Goal: Task Accomplishment & Management: Manage account settings

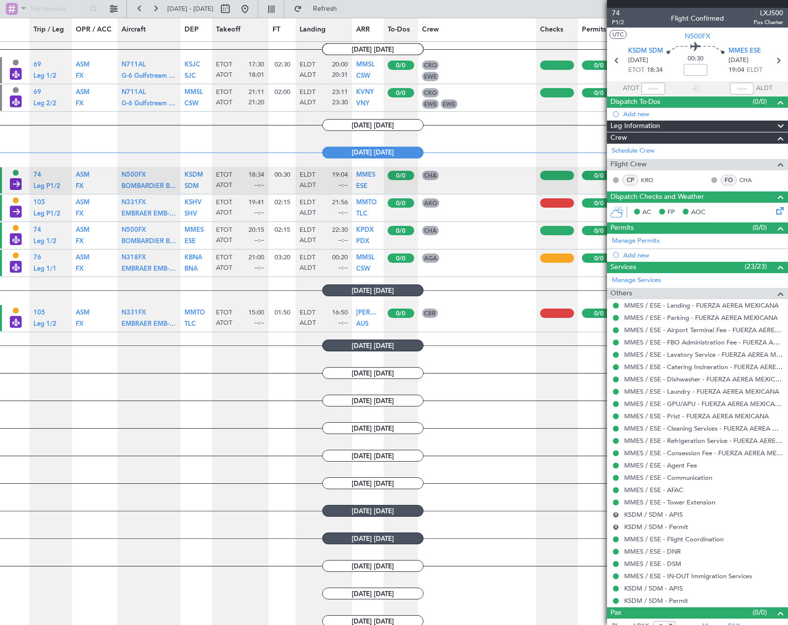
scroll to position [486, 0]
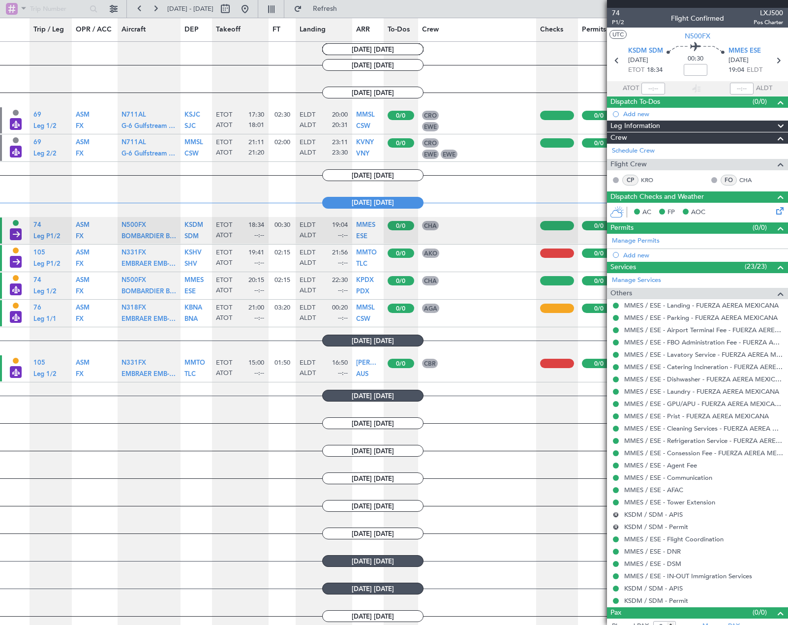
click at [506, 260] on article "AKO FO - [PERSON_NAME]" at bounding box center [477, 258] width 118 height 27
drag, startPoint x: 499, startPoint y: 252, endPoint x: 486, endPoint y: 275, distance: 26.5
click at [495, 252] on nb-table-item-pill-list "AKO FO - [PERSON_NAME]" at bounding box center [477, 253] width 110 height 11
drag, startPoint x: 479, startPoint y: 317, endPoint x: 470, endPoint y: 337, distance: 21.6
click at [461, 318] on article "AGA FO - [PERSON_NAME] [PERSON_NAME]" at bounding box center [477, 313] width 118 height 27
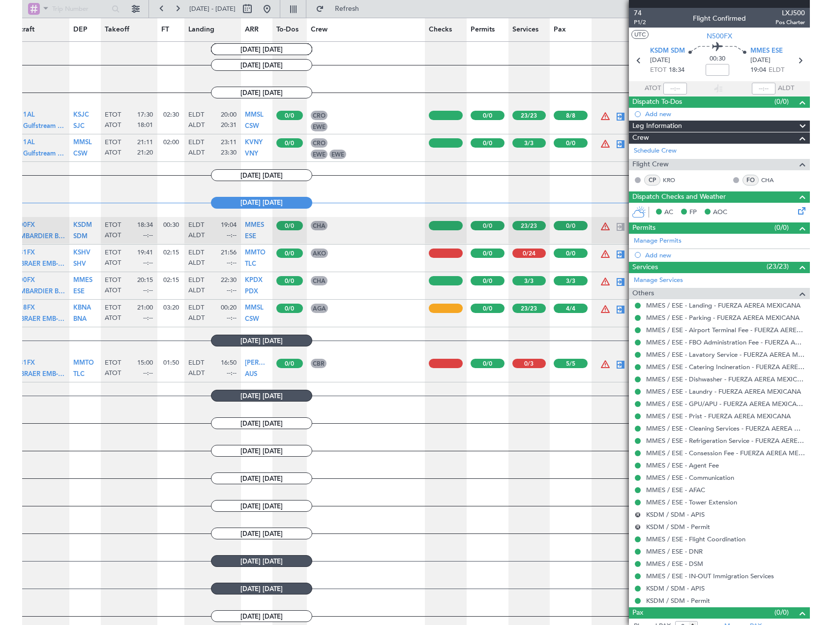
scroll to position [0, 139]
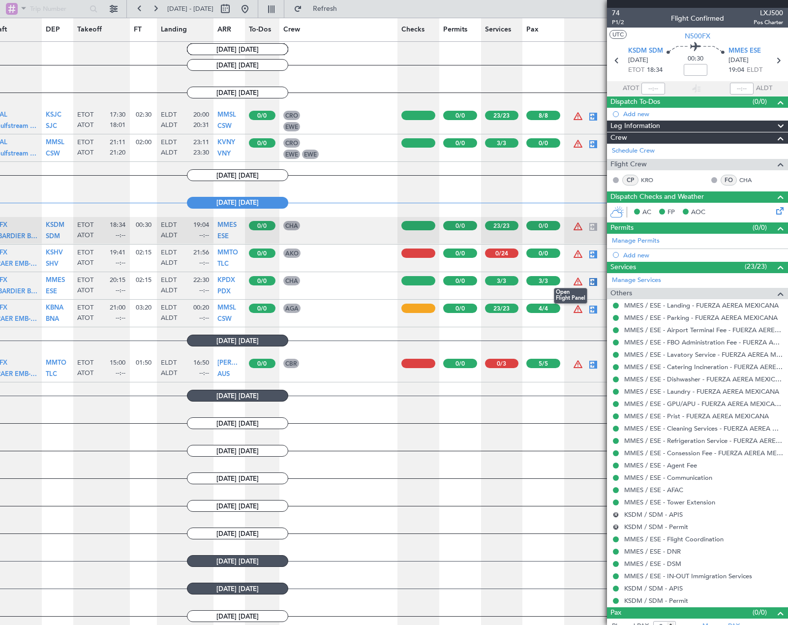
click at [587, 277] on div at bounding box center [593, 282] width 12 height 12
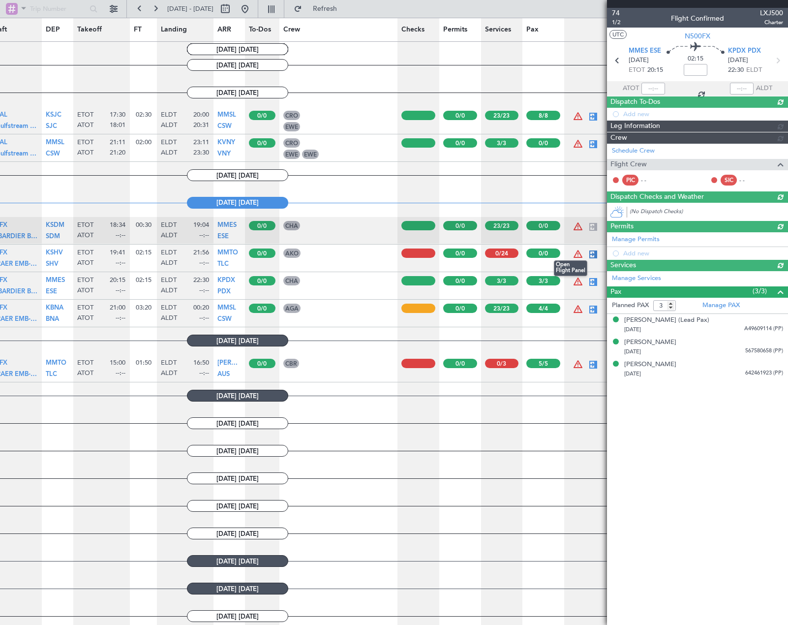
click at [587, 254] on div at bounding box center [593, 254] width 12 height 12
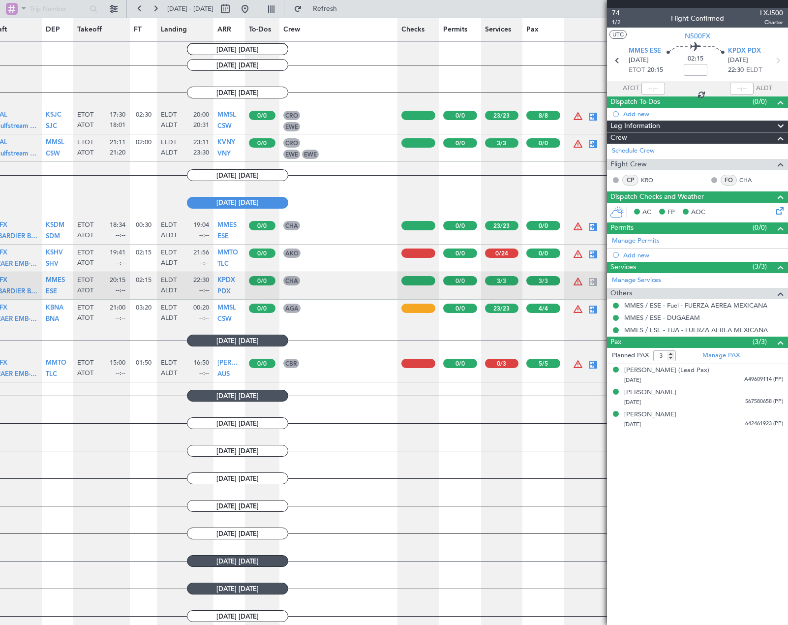
type input "0"
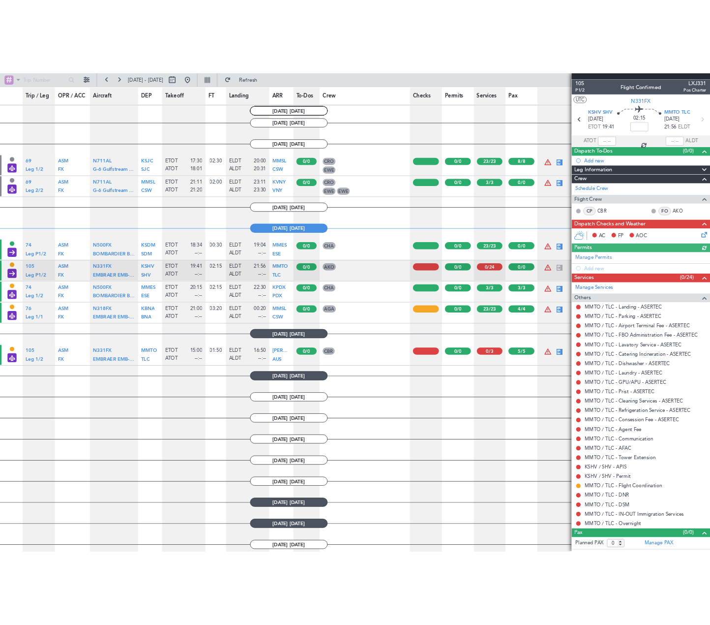
scroll to position [486, 0]
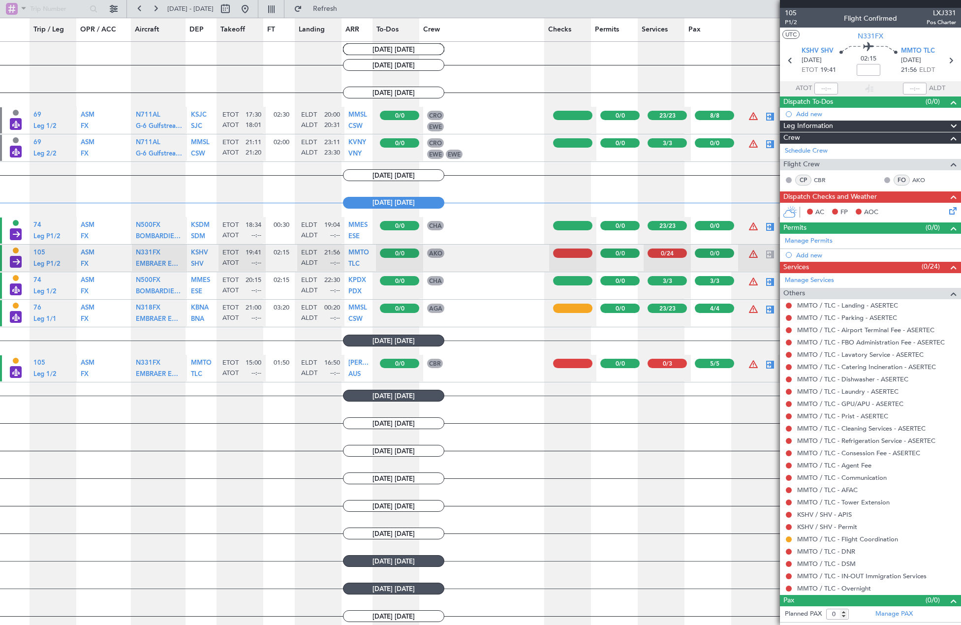
click at [788, 207] on icon at bounding box center [951, 209] width 8 height 8
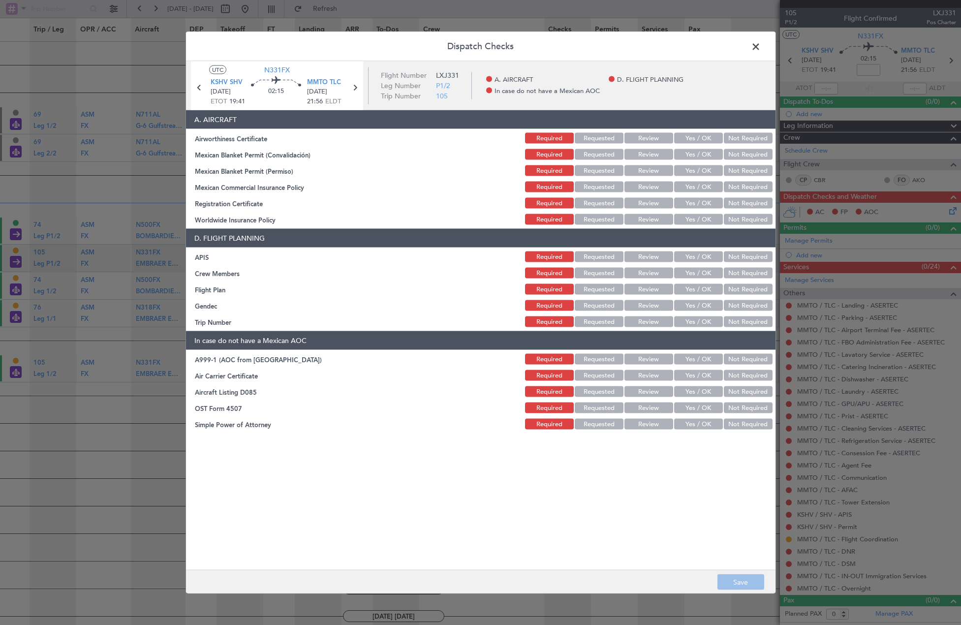
click at [706, 137] on button "Yes / OK" at bounding box center [698, 138] width 49 height 11
click at [699, 153] on button "Yes / OK" at bounding box center [698, 154] width 49 height 11
click at [698, 170] on button "Yes / OK" at bounding box center [698, 170] width 49 height 11
click at [698, 187] on button "Yes / OK" at bounding box center [698, 187] width 49 height 11
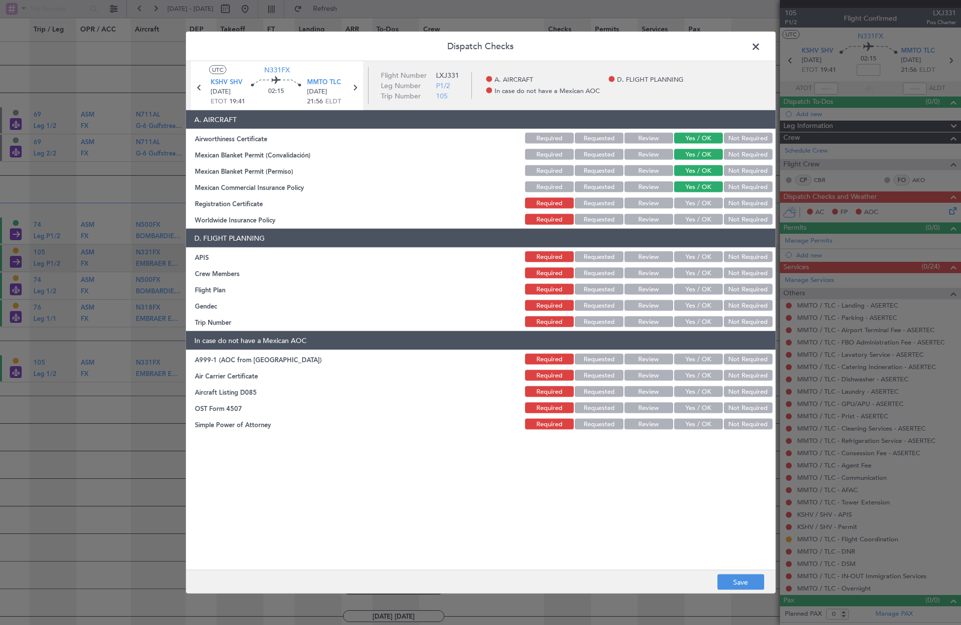
click at [701, 203] on button "Yes / OK" at bounding box center [698, 203] width 49 height 11
click at [744, 218] on button "Not Required" at bounding box center [748, 219] width 49 height 11
click at [699, 260] on button "Yes / OK" at bounding box center [698, 256] width 49 height 11
click at [700, 272] on button "Yes / OK" at bounding box center [698, 273] width 49 height 11
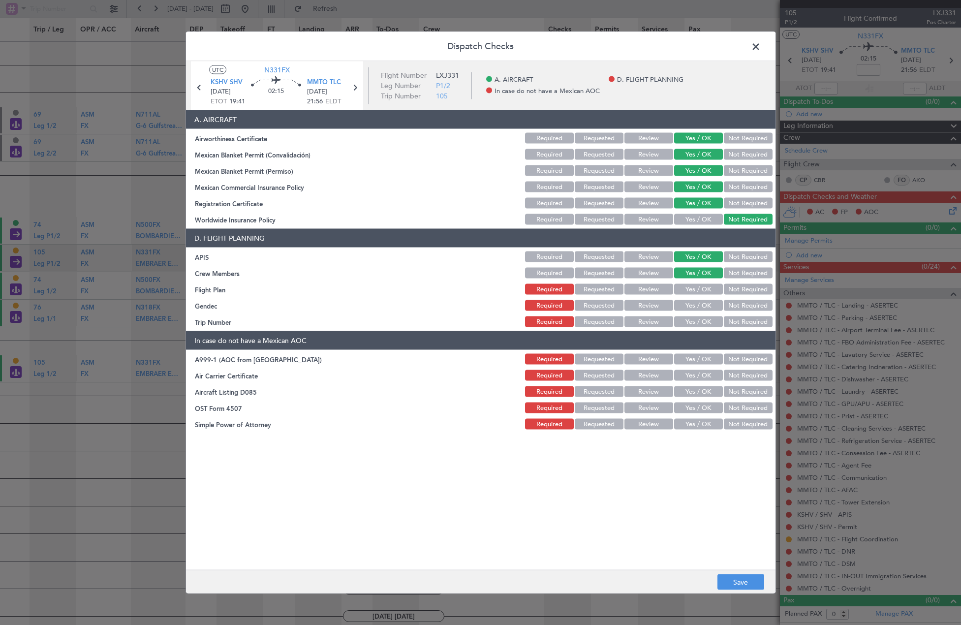
click at [739, 287] on button "Not Required" at bounding box center [748, 289] width 49 height 11
click at [719, 292] on button "Yes / OK" at bounding box center [698, 289] width 49 height 11
click at [744, 285] on button "Not Required" at bounding box center [748, 289] width 49 height 11
click at [698, 304] on button "Yes / OK" at bounding box center [698, 305] width 49 height 11
click at [702, 322] on button "Yes / OK" at bounding box center [698, 321] width 49 height 11
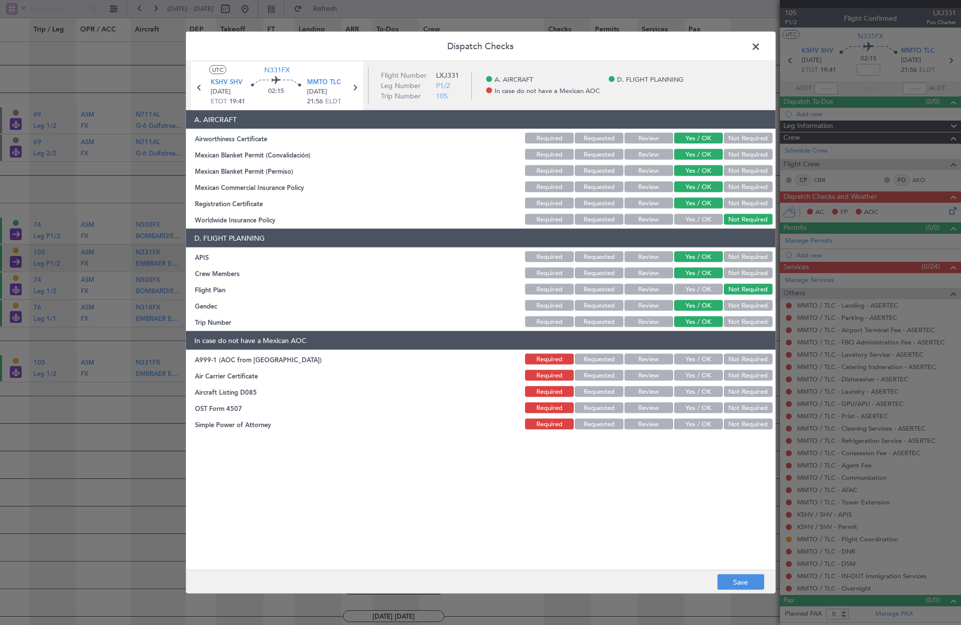
click at [749, 360] on button "Not Required" at bounding box center [748, 359] width 49 height 11
click at [750, 374] on button "Not Required" at bounding box center [748, 375] width 49 height 11
click at [755, 392] on button "Not Required" at bounding box center [748, 391] width 49 height 11
click at [752, 403] on button "Not Required" at bounding box center [748, 407] width 49 height 11
click at [753, 418] on div "Not Required" at bounding box center [747, 424] width 50 height 14
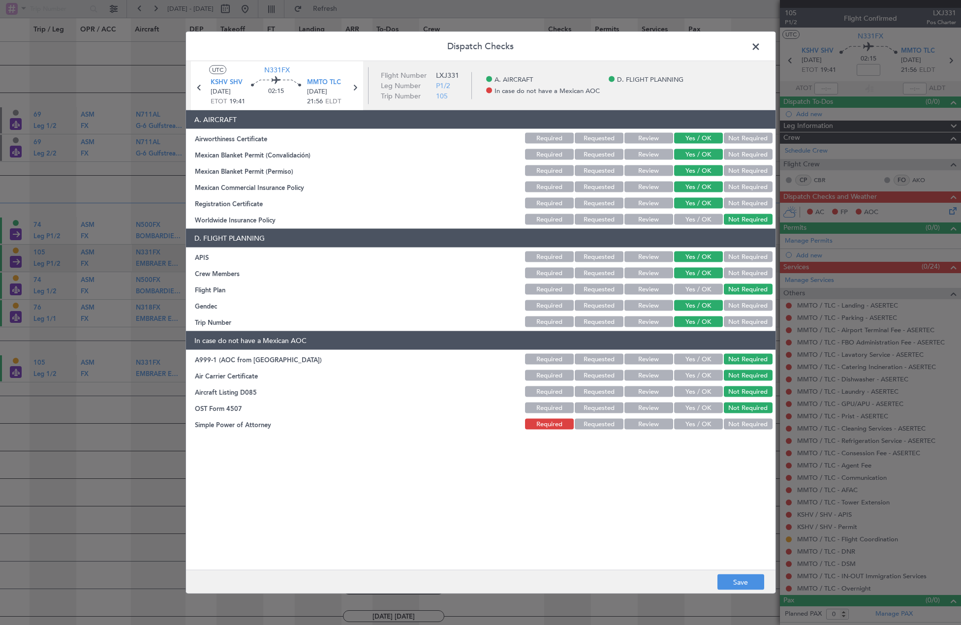
click at [753, 423] on button "Not Required" at bounding box center [748, 424] width 49 height 11
click at [740, 582] on button "Save" at bounding box center [740, 582] width 47 height 16
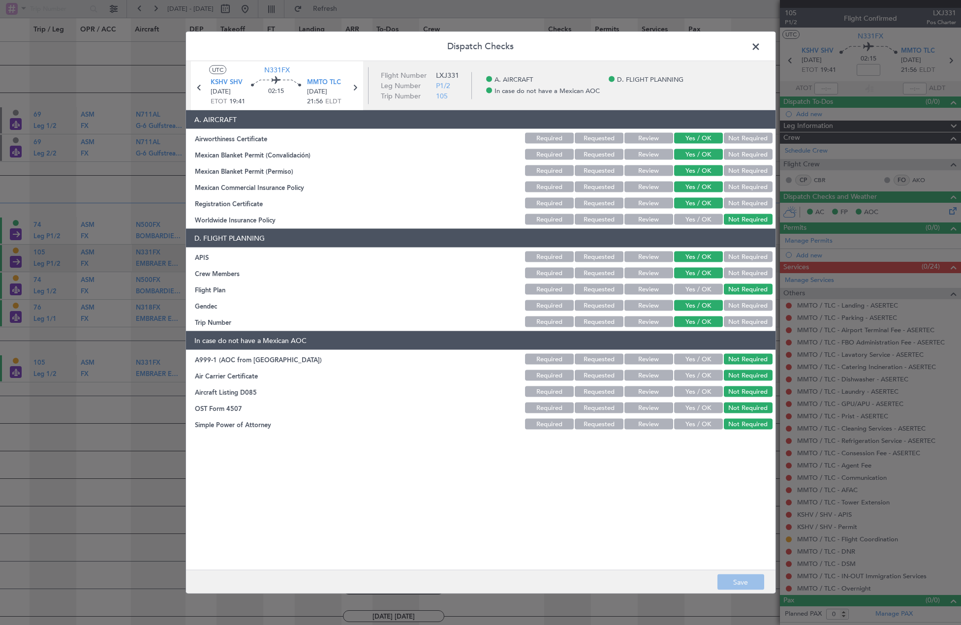
click at [761, 50] on span at bounding box center [761, 49] width 0 height 20
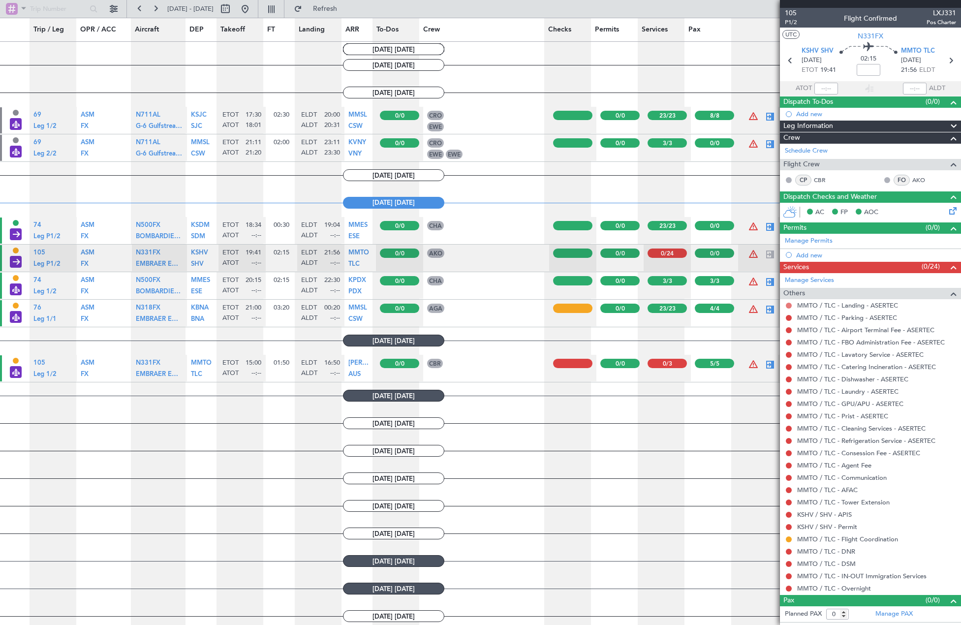
click at [788, 304] on button at bounding box center [789, 306] width 6 height 6
click at [767, 417] on li "Confirmed" at bounding box center [789, 422] width 114 height 15
click at [788, 318] on button at bounding box center [789, 318] width 6 height 6
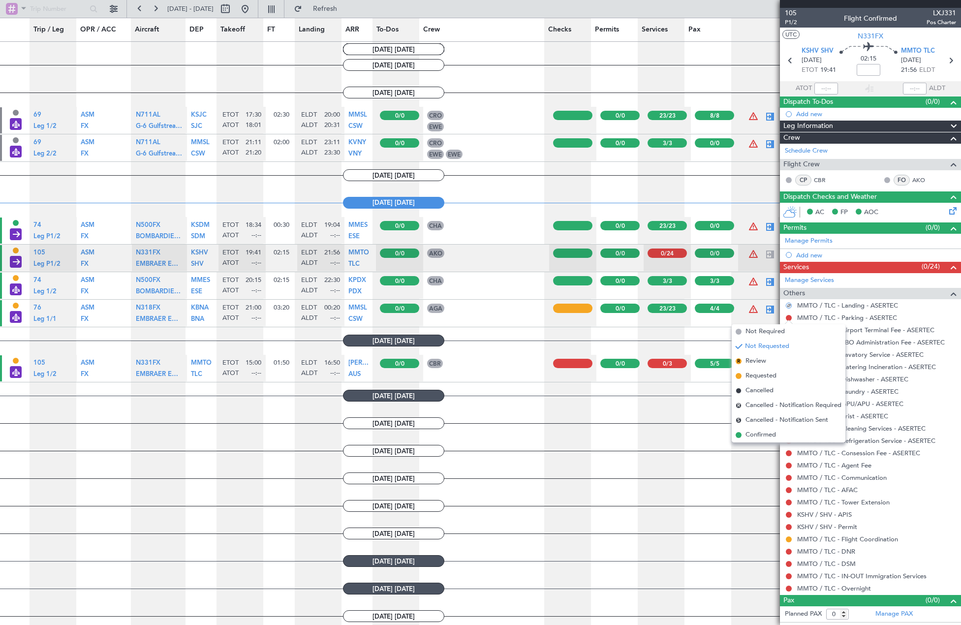
click at [763, 433] on span "Confirmed" at bounding box center [760, 435] width 31 height 10
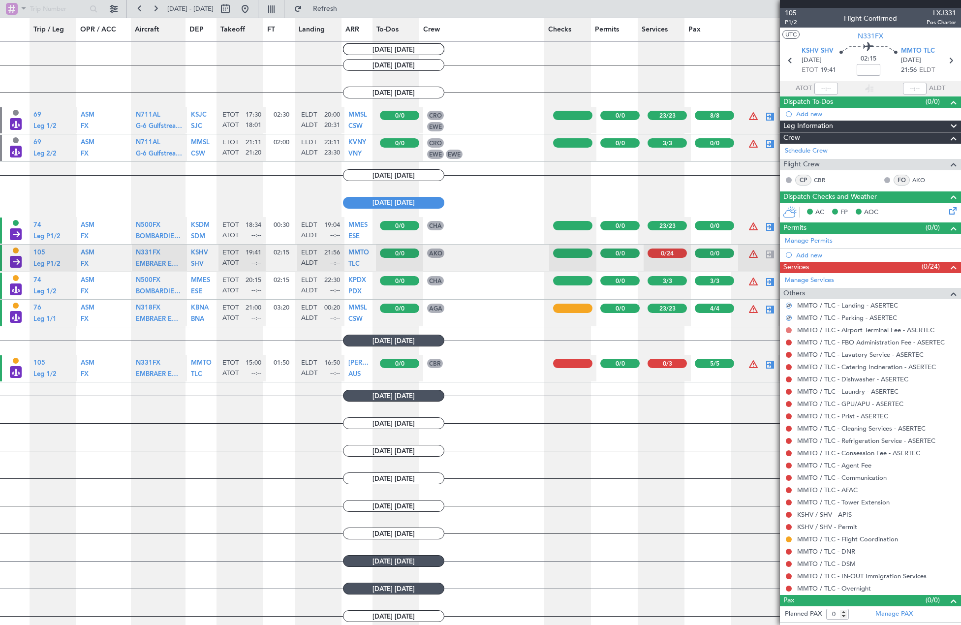
click at [788, 330] on button at bounding box center [789, 330] width 6 height 6
drag, startPoint x: 754, startPoint y: 443, endPoint x: 775, endPoint y: 380, distance: 66.9
click at [754, 442] on li "Confirmed" at bounding box center [789, 447] width 114 height 15
click at [788, 342] on button at bounding box center [789, 342] width 6 height 6
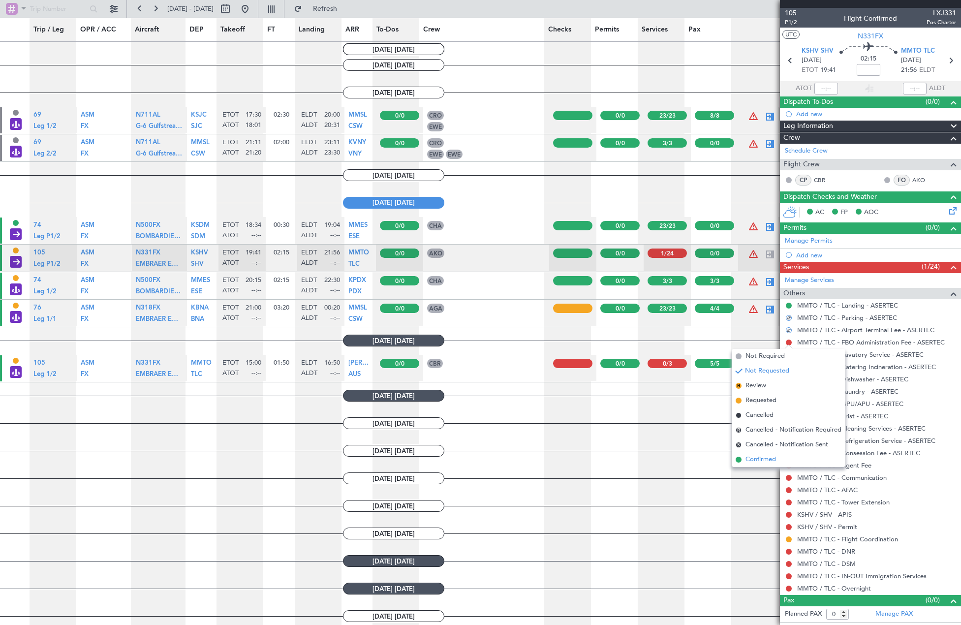
click at [769, 455] on li "Confirmed" at bounding box center [789, 459] width 114 height 15
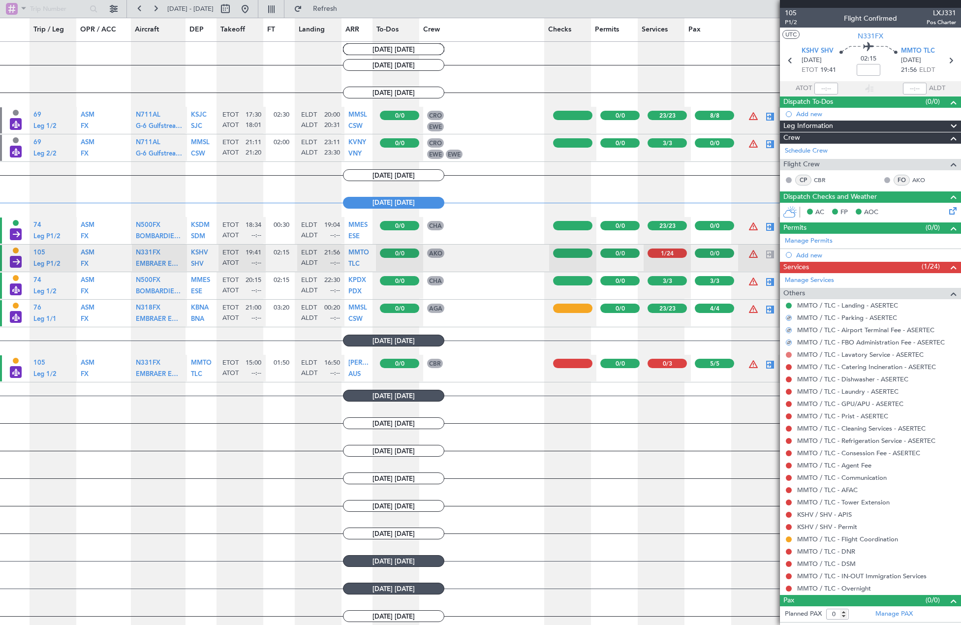
click at [788, 354] on button at bounding box center [789, 355] width 6 height 6
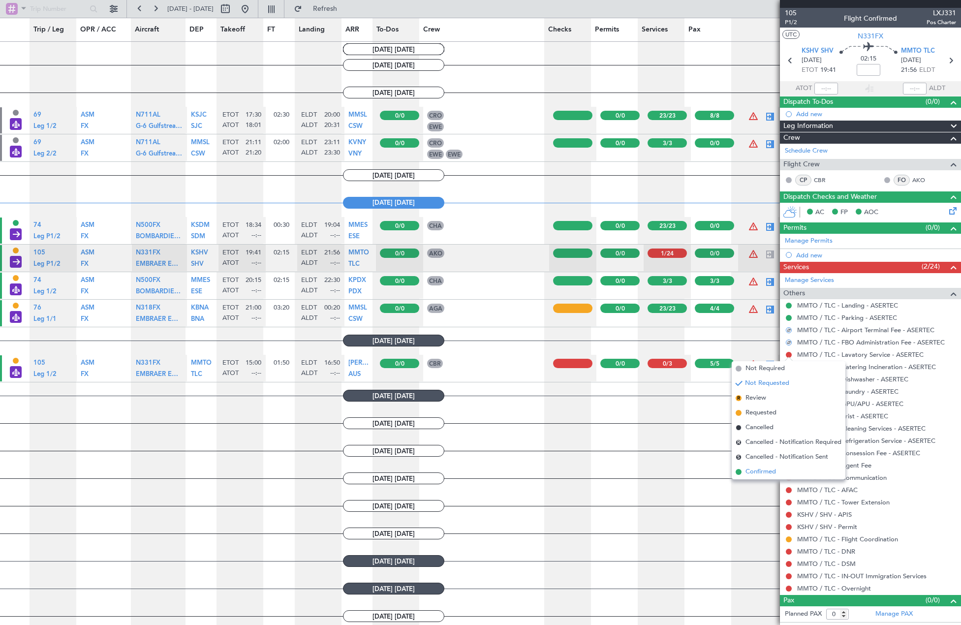
click at [774, 472] on span "Confirmed" at bounding box center [760, 472] width 31 height 10
click at [788, 369] on button at bounding box center [789, 367] width 6 height 6
click at [781, 480] on li "Confirmed" at bounding box center [789, 484] width 114 height 15
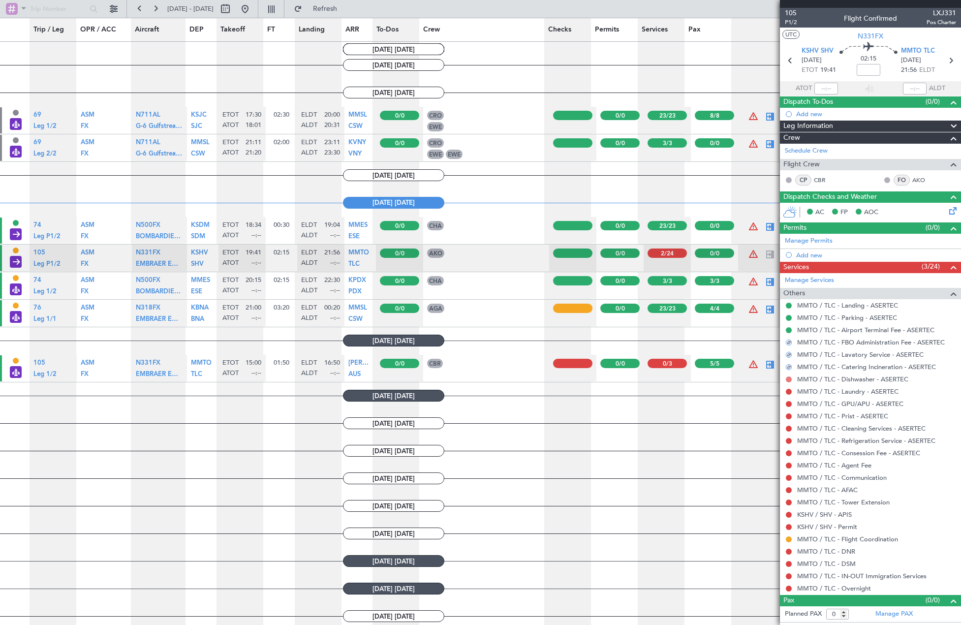
click at [788, 376] on button at bounding box center [789, 379] width 6 height 6
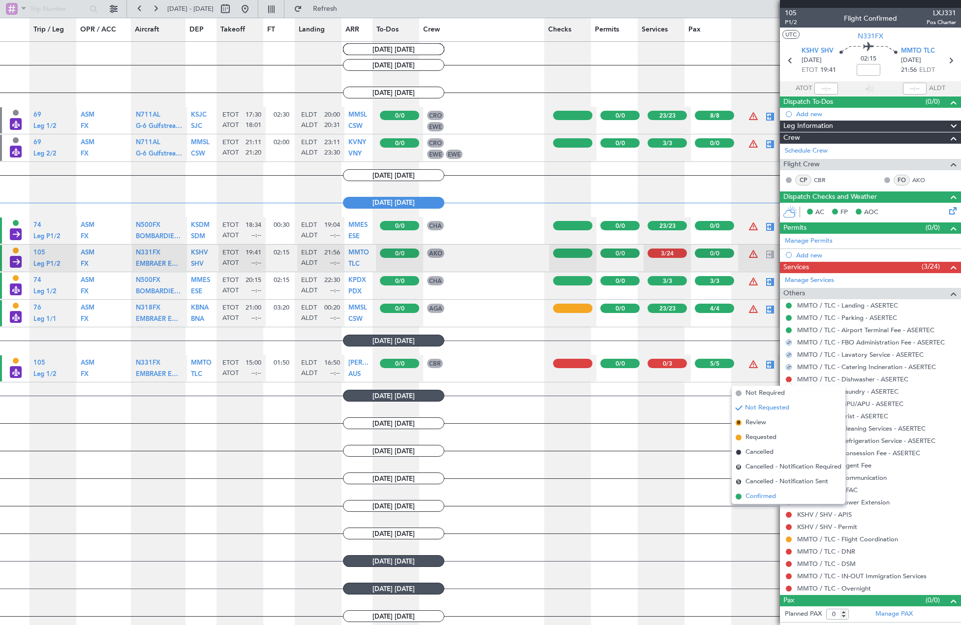
click at [760, 496] on span "Confirmed" at bounding box center [760, 497] width 31 height 10
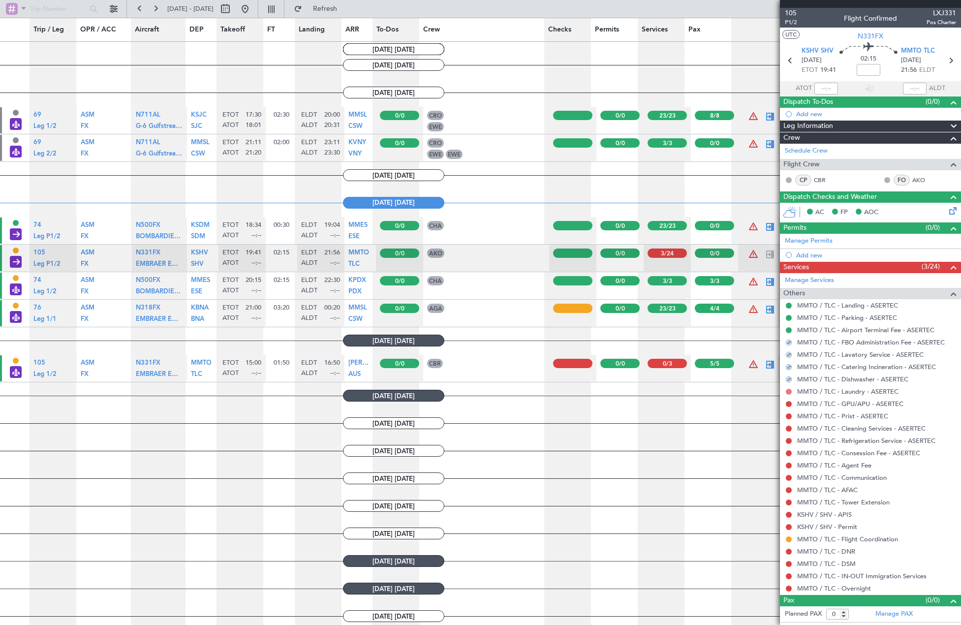
click at [787, 390] on button at bounding box center [789, 392] width 6 height 6
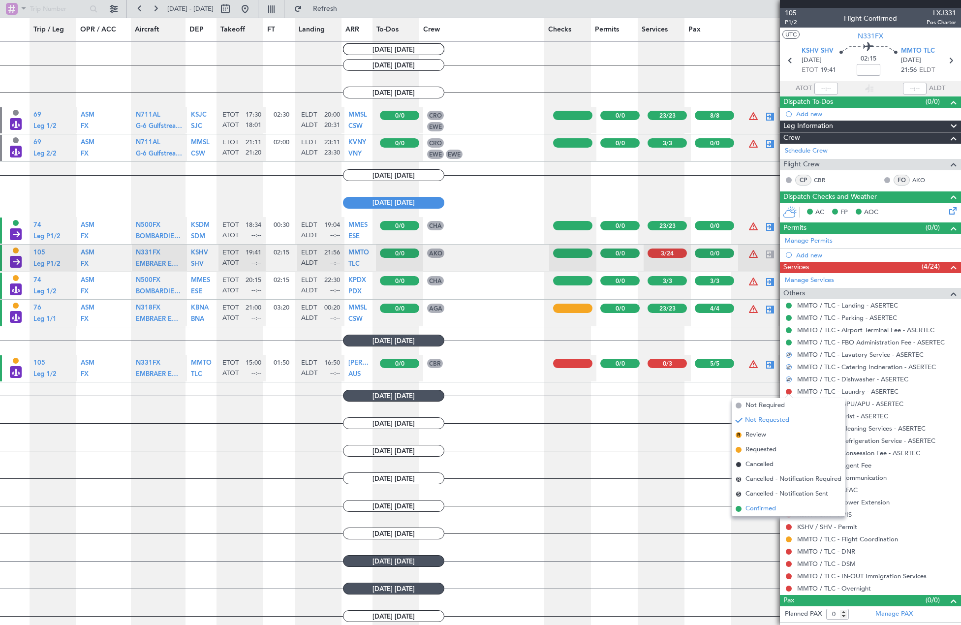
click at [773, 507] on span "Confirmed" at bounding box center [760, 509] width 31 height 10
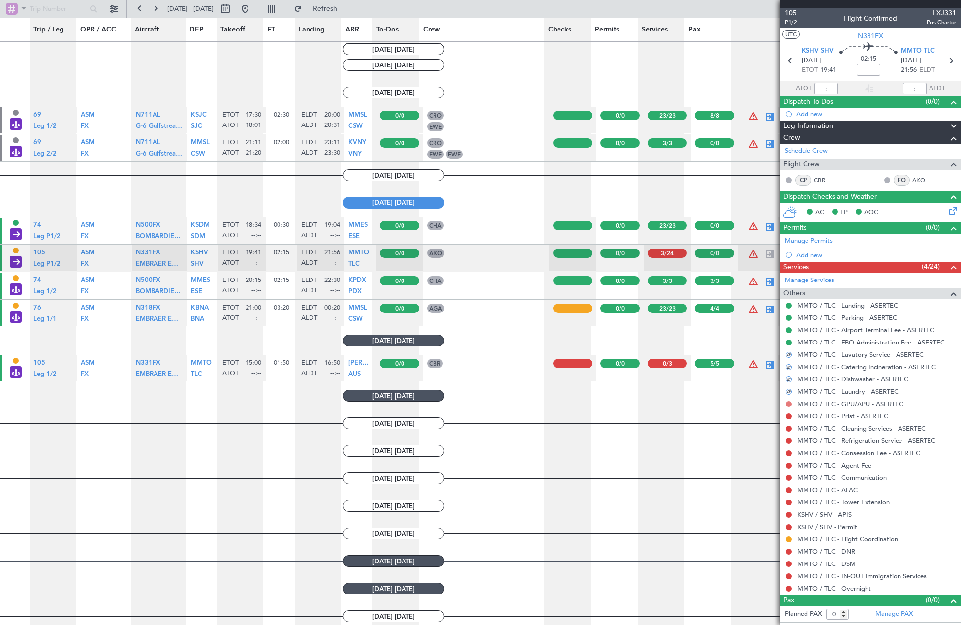
click at [788, 403] on button at bounding box center [789, 404] width 6 height 6
click at [768, 518] on span "Confirmed" at bounding box center [760, 521] width 31 height 10
click at [788, 415] on button at bounding box center [789, 416] width 6 height 6
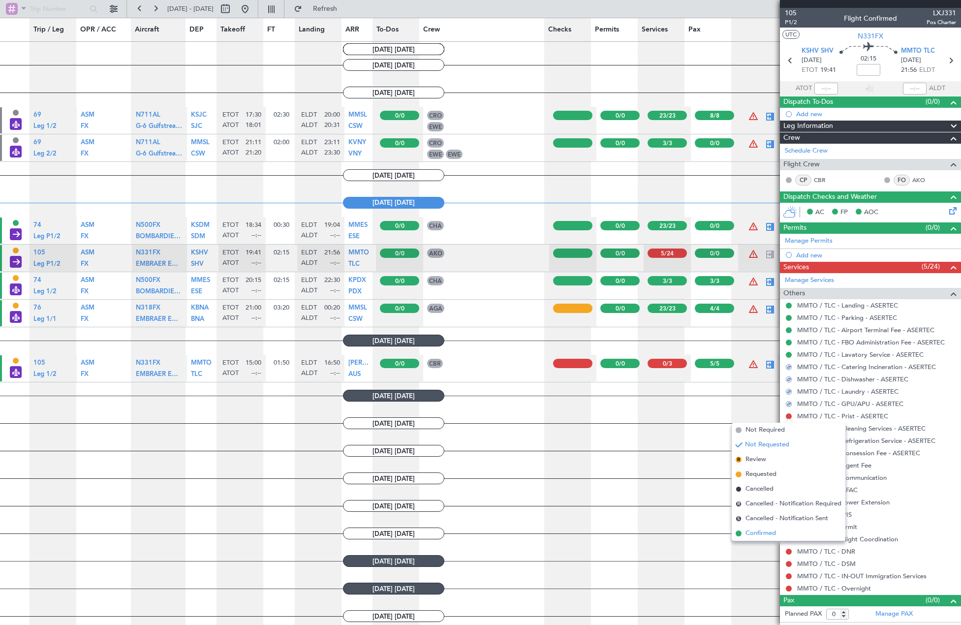
click at [771, 538] on span "Confirmed" at bounding box center [760, 533] width 31 height 10
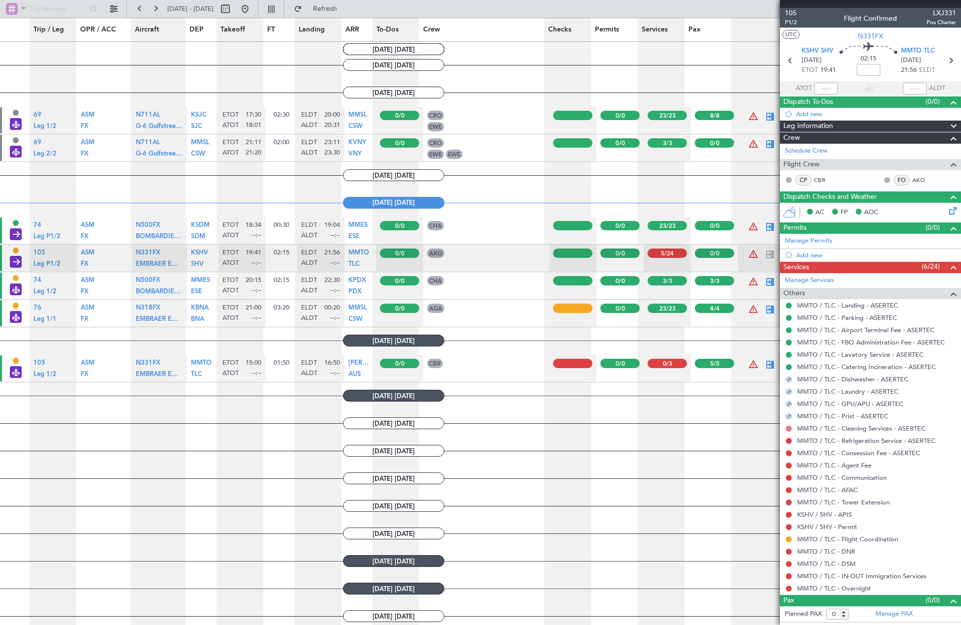
click at [788, 427] on button at bounding box center [789, 429] width 6 height 6
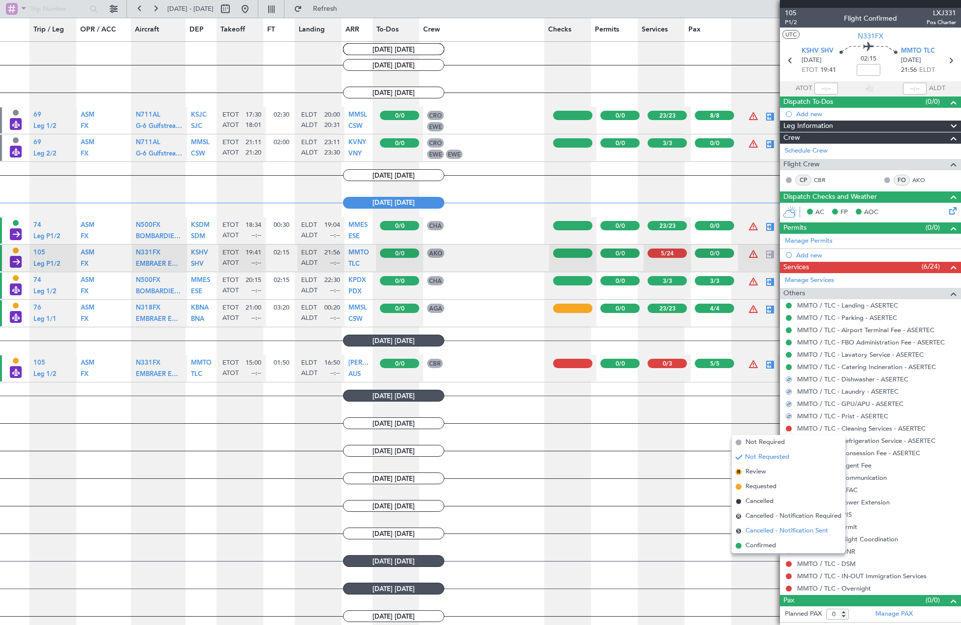
click at [755, 535] on span "Cancelled - Notification Sent" at bounding box center [786, 531] width 83 height 10
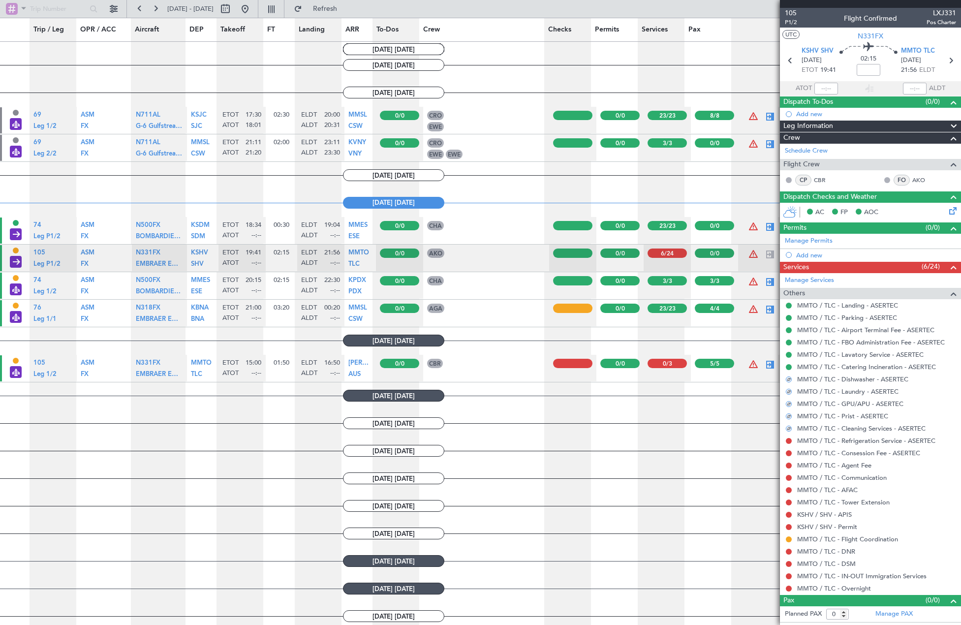
click at [788, 427] on div at bounding box center [789, 429] width 6 height 6
click at [787, 428] on div at bounding box center [789, 429] width 6 height 6
click at [788, 440] on button at bounding box center [789, 441] width 6 height 6
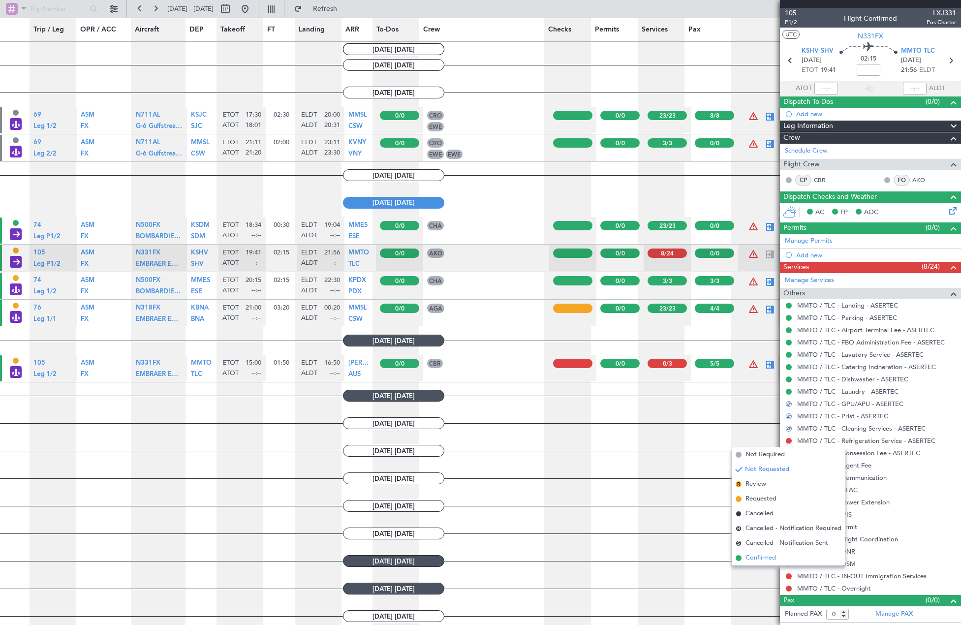
click at [780, 556] on li "Confirmed" at bounding box center [789, 558] width 114 height 15
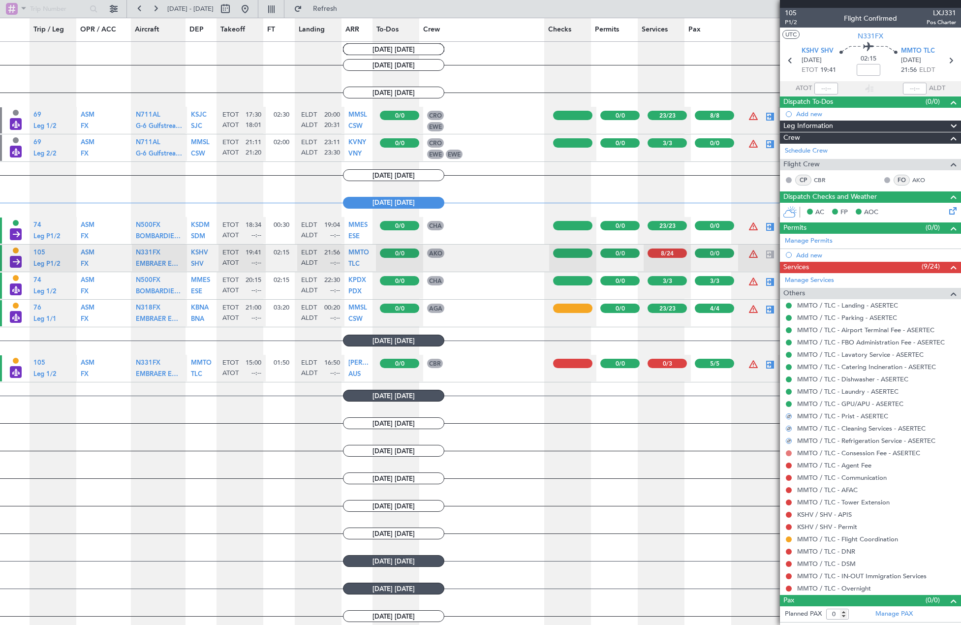
click at [788, 455] on button at bounding box center [789, 453] width 6 height 6
click at [759, 568] on span "Confirmed" at bounding box center [760, 570] width 31 height 10
click at [787, 464] on button at bounding box center [789, 465] width 6 height 6
click at [760, 581] on span "Confirmed" at bounding box center [760, 583] width 31 height 10
click at [788, 477] on button at bounding box center [789, 478] width 6 height 6
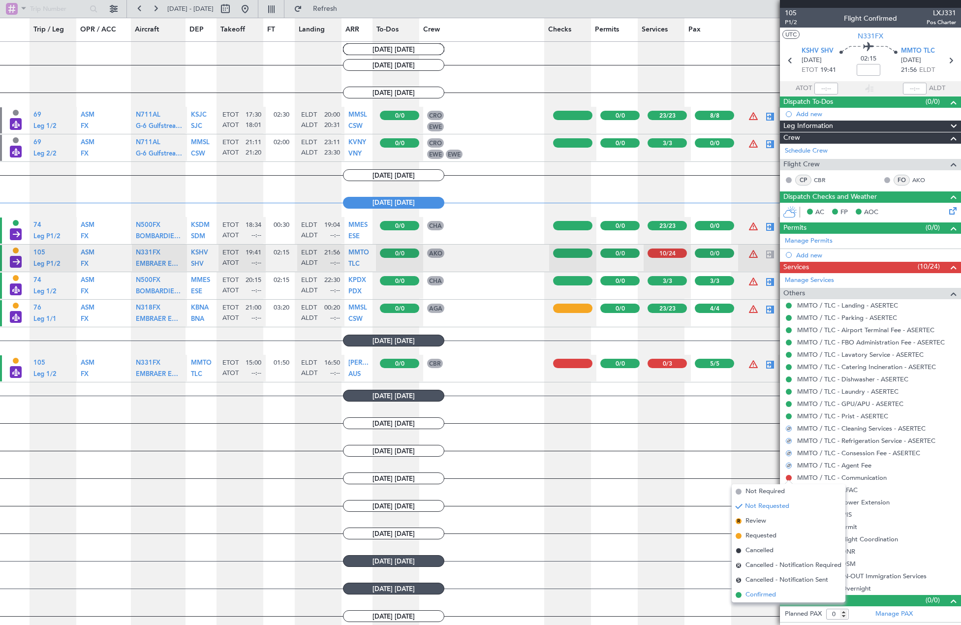
click at [765, 594] on span "Confirmed" at bounding box center [760, 595] width 31 height 10
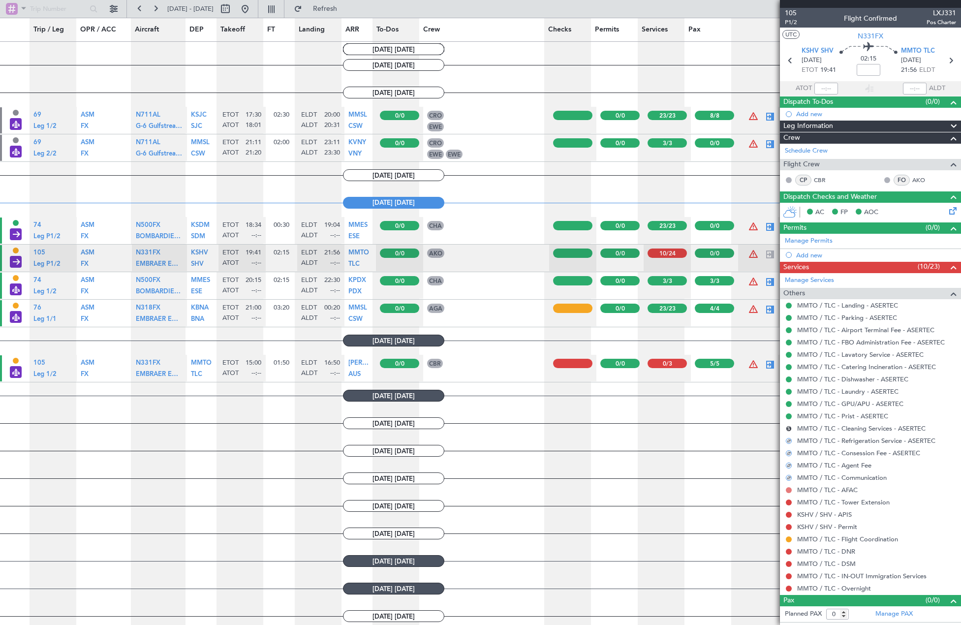
click at [788, 491] on button at bounding box center [789, 490] width 6 height 6
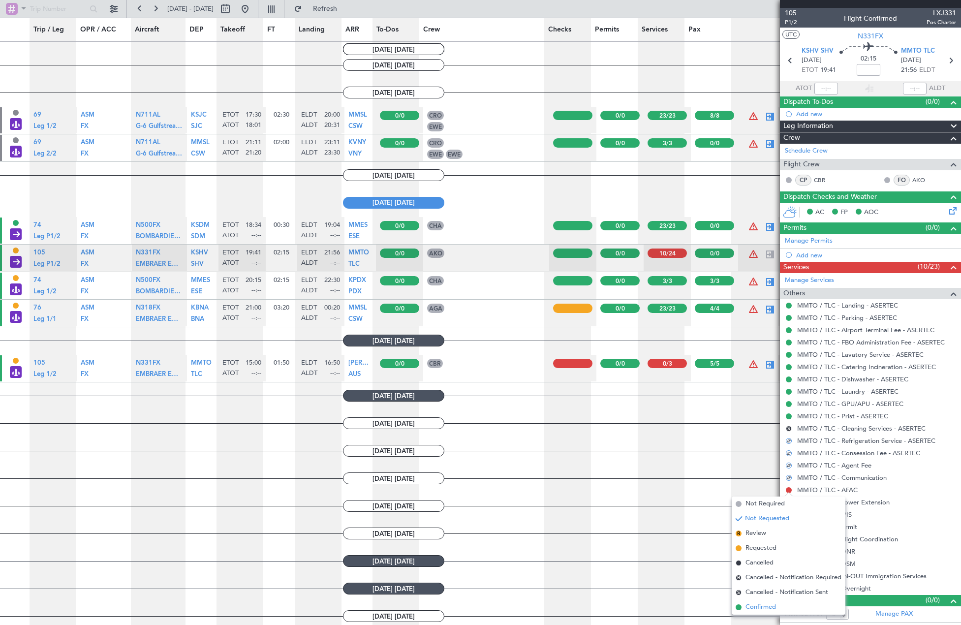
click at [764, 607] on span "Confirmed" at bounding box center [760, 607] width 31 height 10
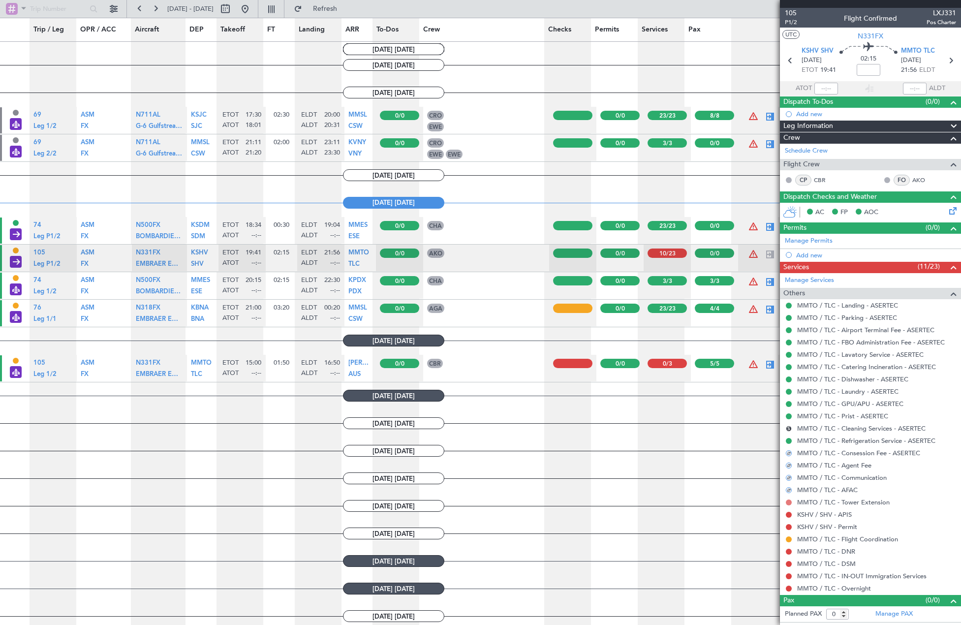
click at [788, 500] on button at bounding box center [789, 502] width 6 height 6
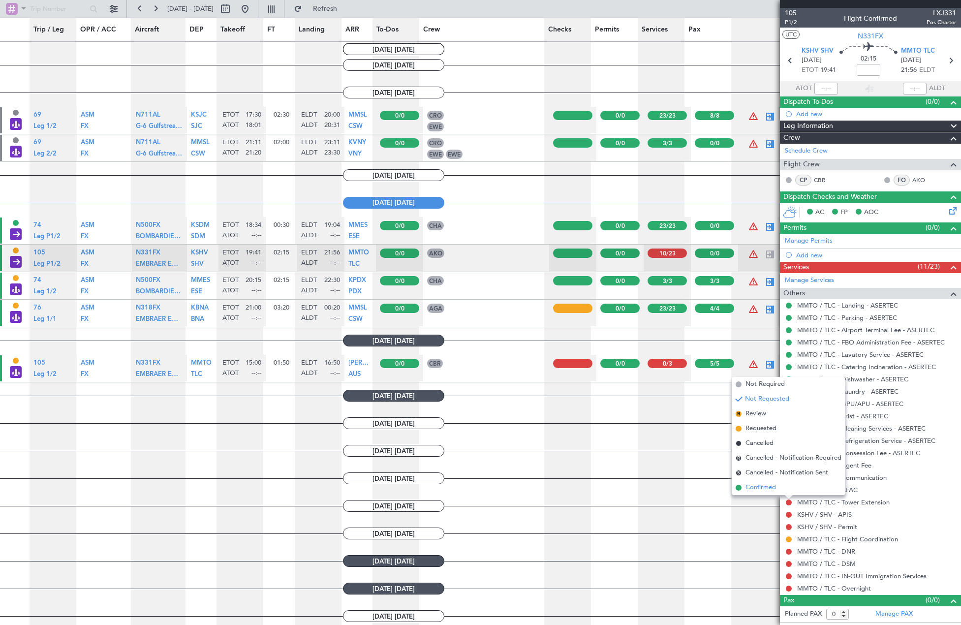
click at [770, 487] on span "Confirmed" at bounding box center [760, 488] width 31 height 10
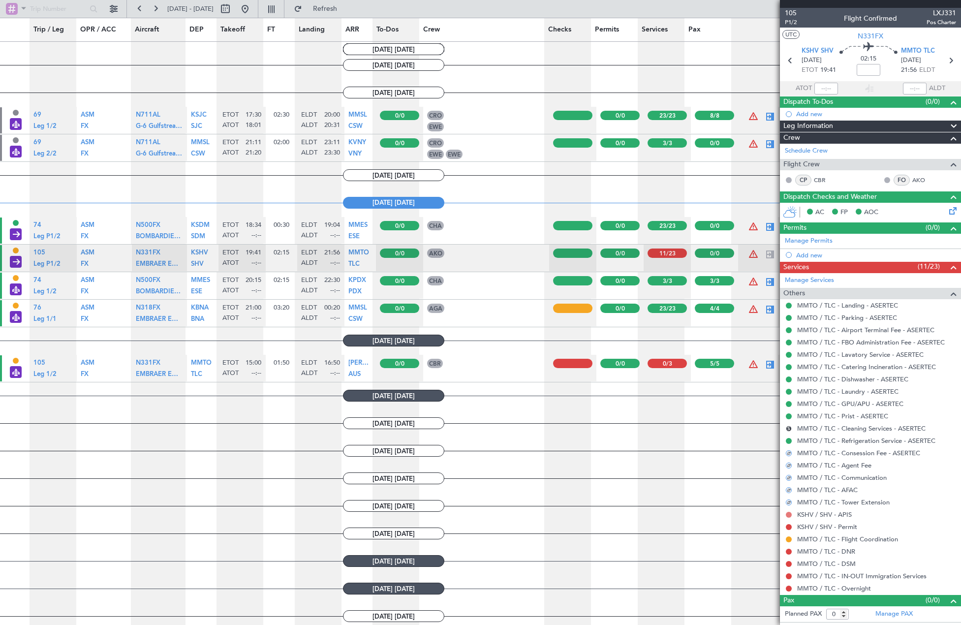
click at [788, 514] on button at bounding box center [789, 515] width 6 height 6
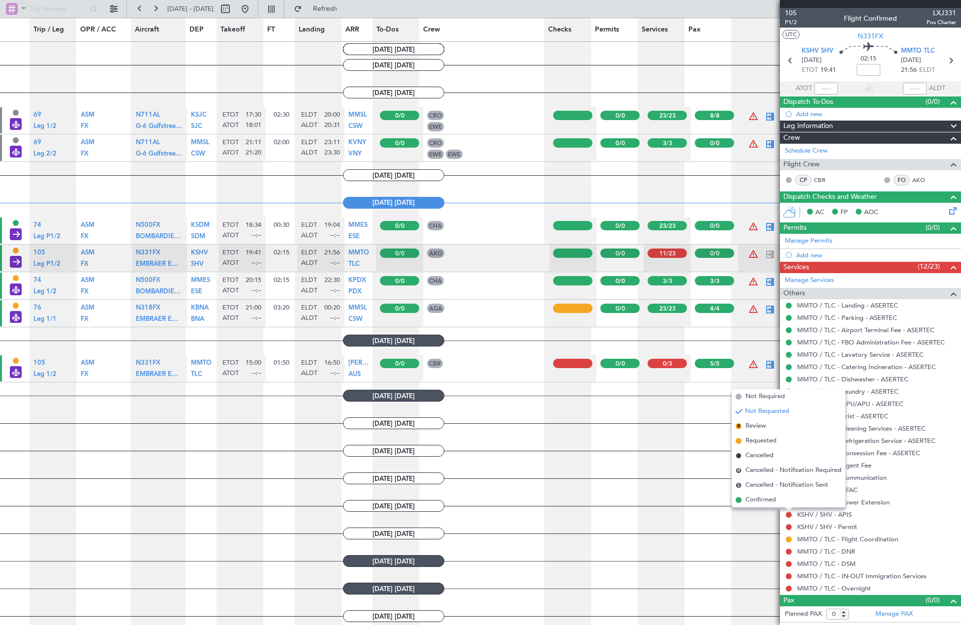
drag, startPoint x: 769, startPoint y: 498, endPoint x: 783, endPoint y: 474, distance: 28.2
click at [769, 498] on span "Confirmed" at bounding box center [760, 500] width 31 height 10
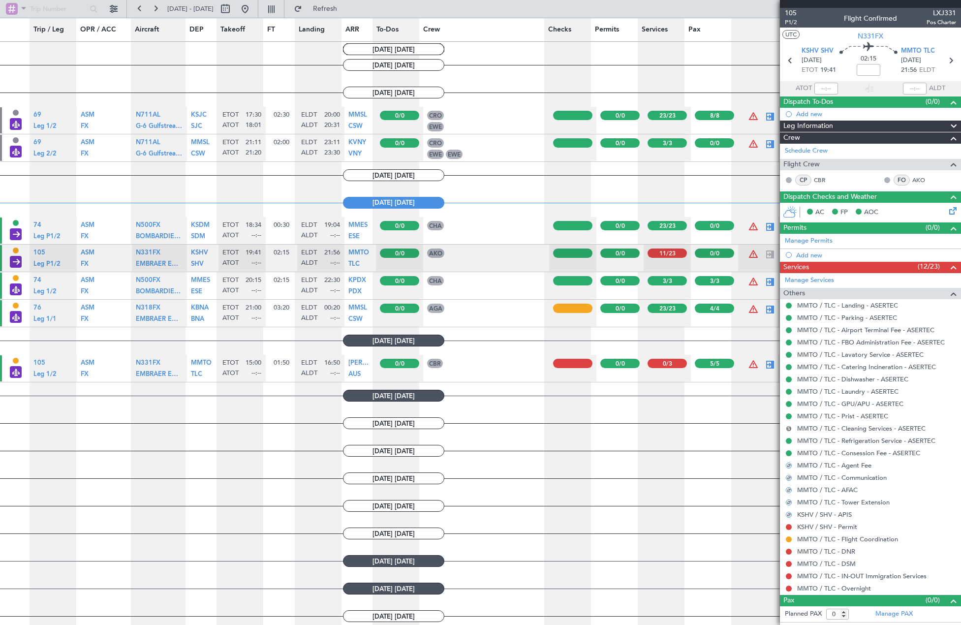
click at [787, 427] on button "S" at bounding box center [789, 429] width 6 height 6
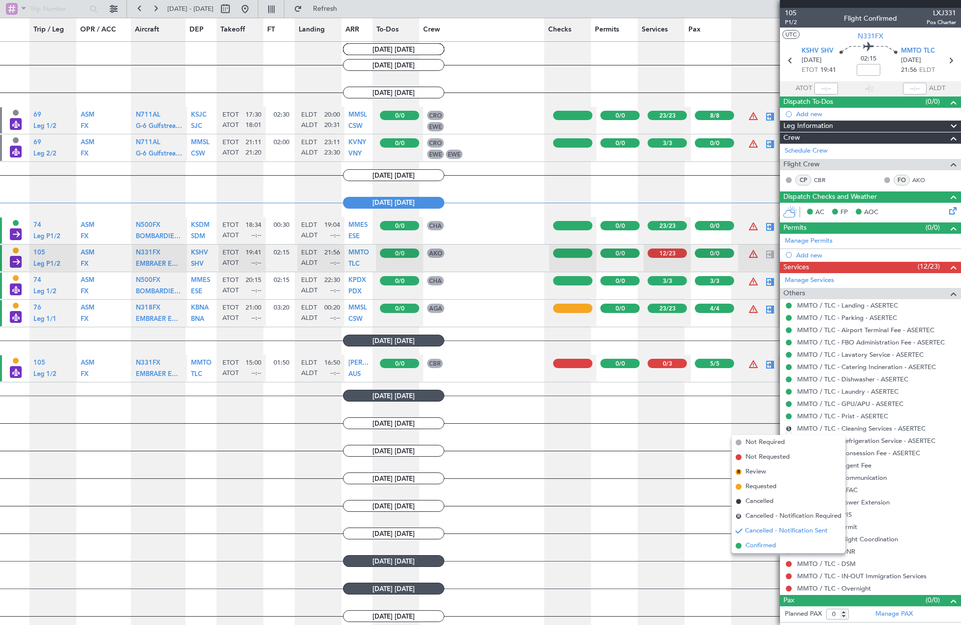
click at [765, 544] on span "Confirmed" at bounding box center [760, 546] width 31 height 10
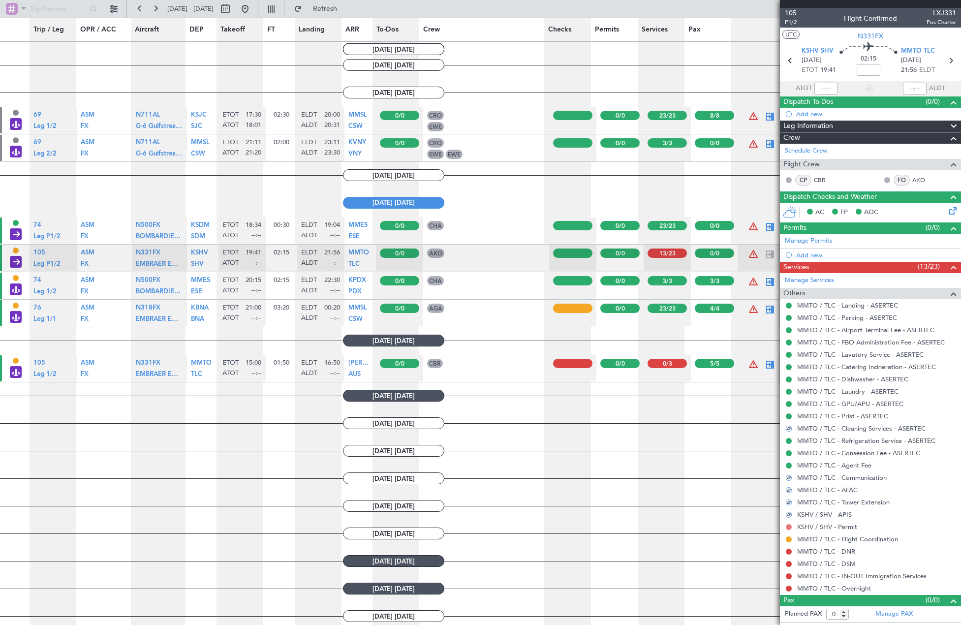
click at [788, 527] on button at bounding box center [789, 527] width 6 height 6
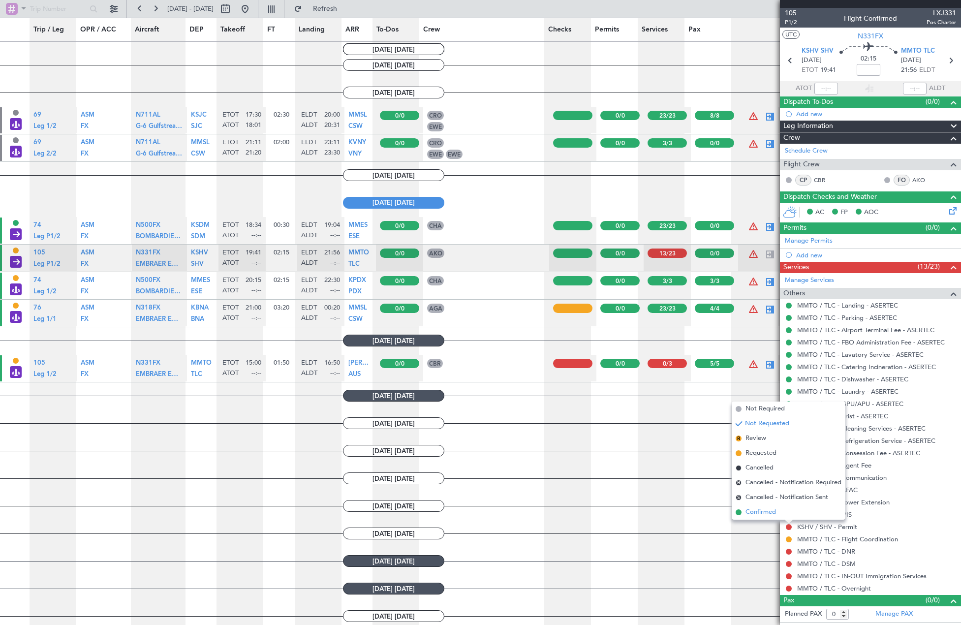
click at [766, 510] on span "Confirmed" at bounding box center [760, 512] width 31 height 10
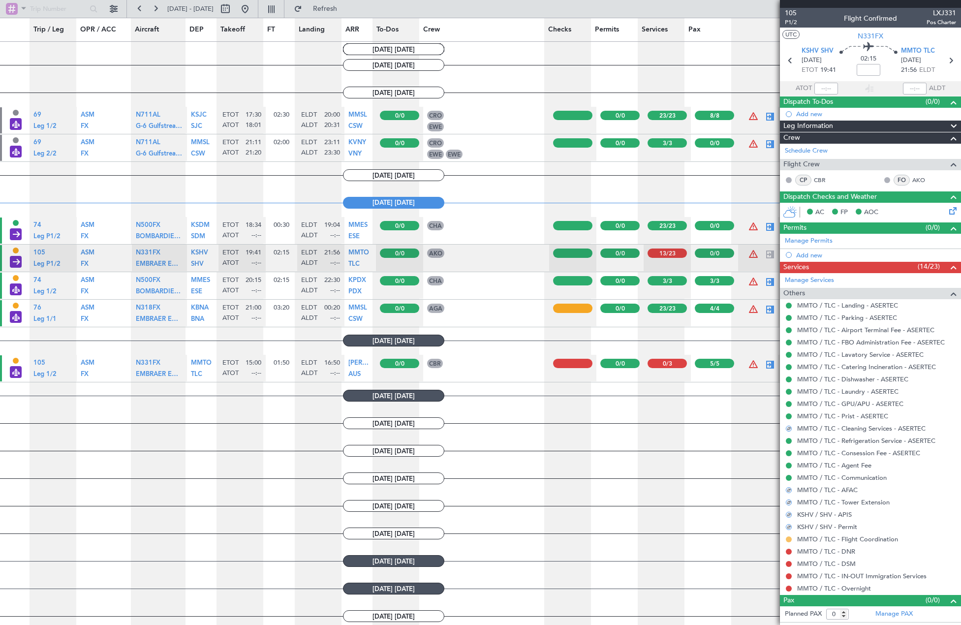
click at [787, 539] on button at bounding box center [789, 539] width 6 height 6
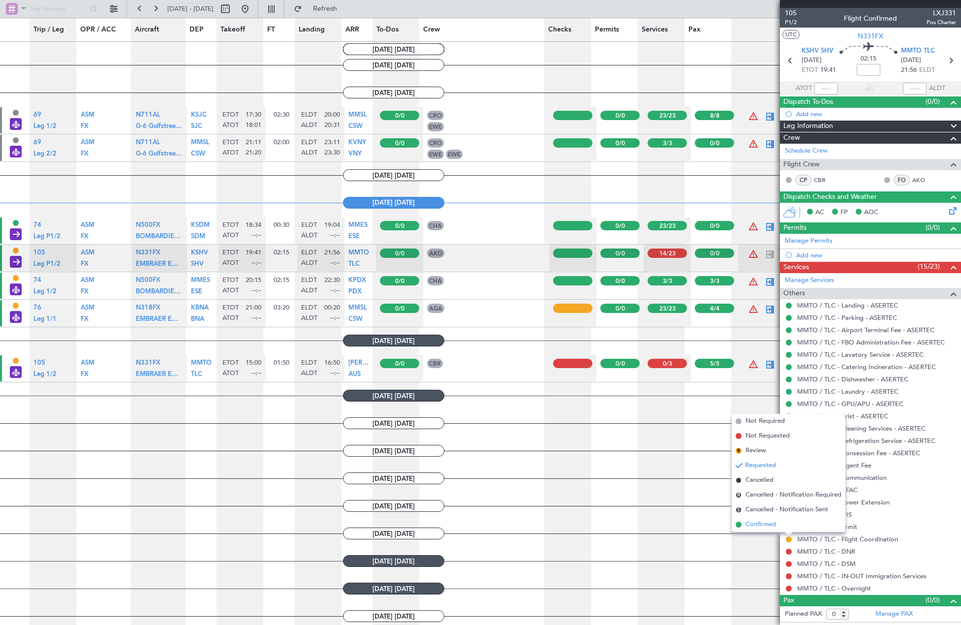
click at [772, 523] on span "Confirmed" at bounding box center [760, 525] width 31 height 10
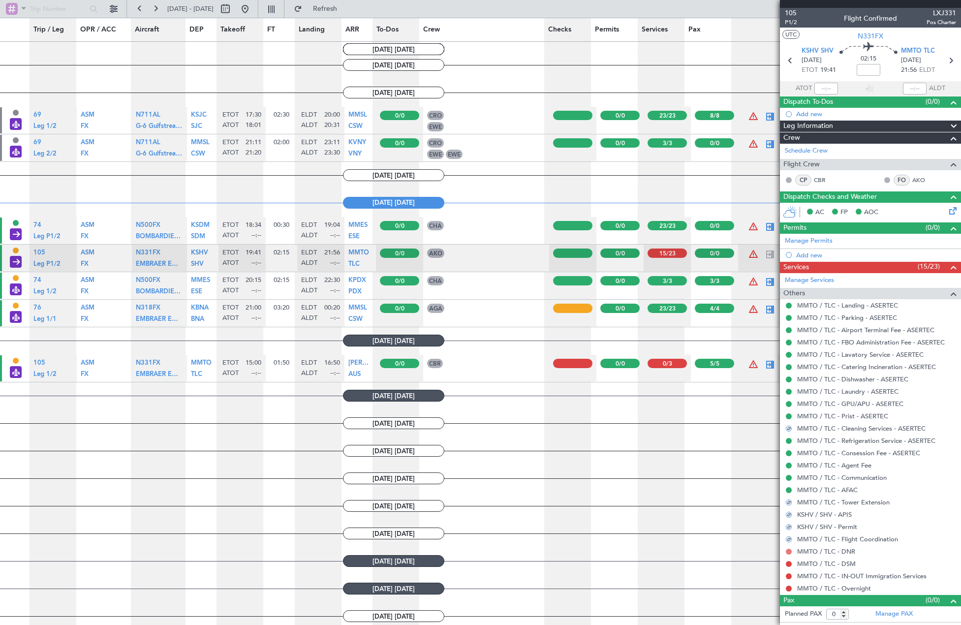
click at [788, 551] on button at bounding box center [789, 552] width 6 height 6
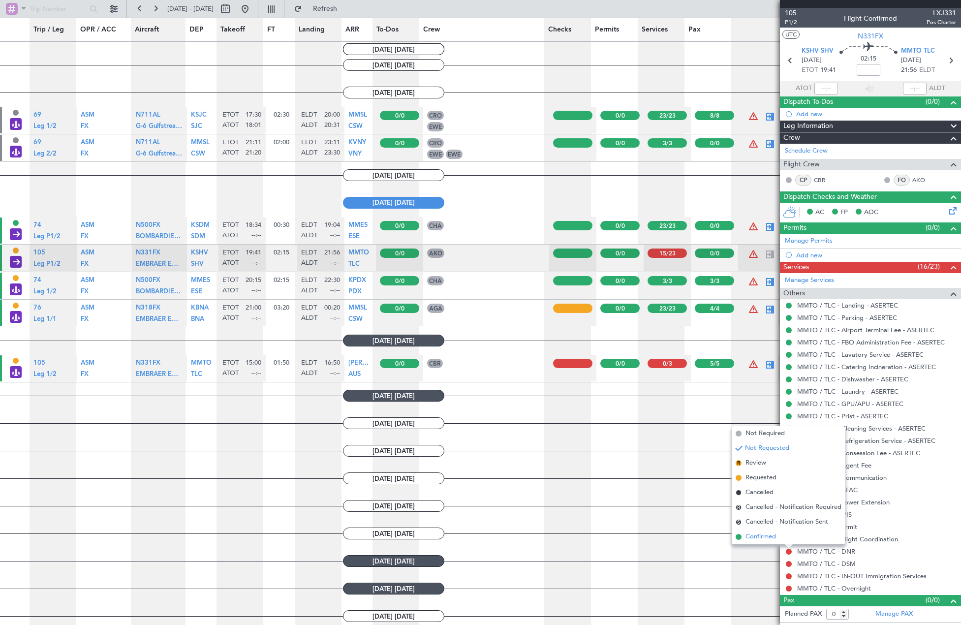
click at [781, 536] on li "Confirmed" at bounding box center [789, 536] width 114 height 15
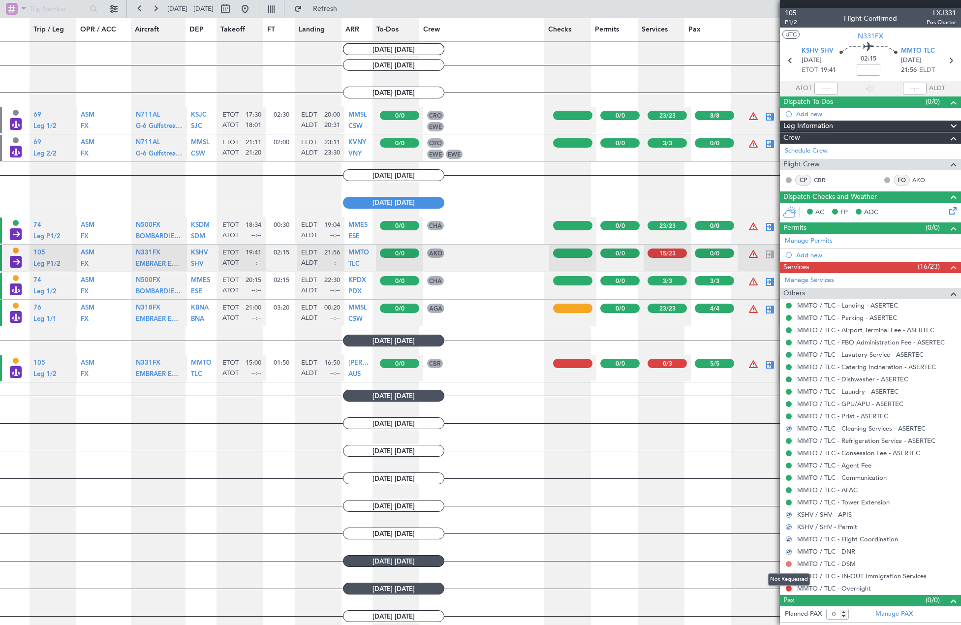
click at [787, 561] on button at bounding box center [789, 564] width 6 height 6
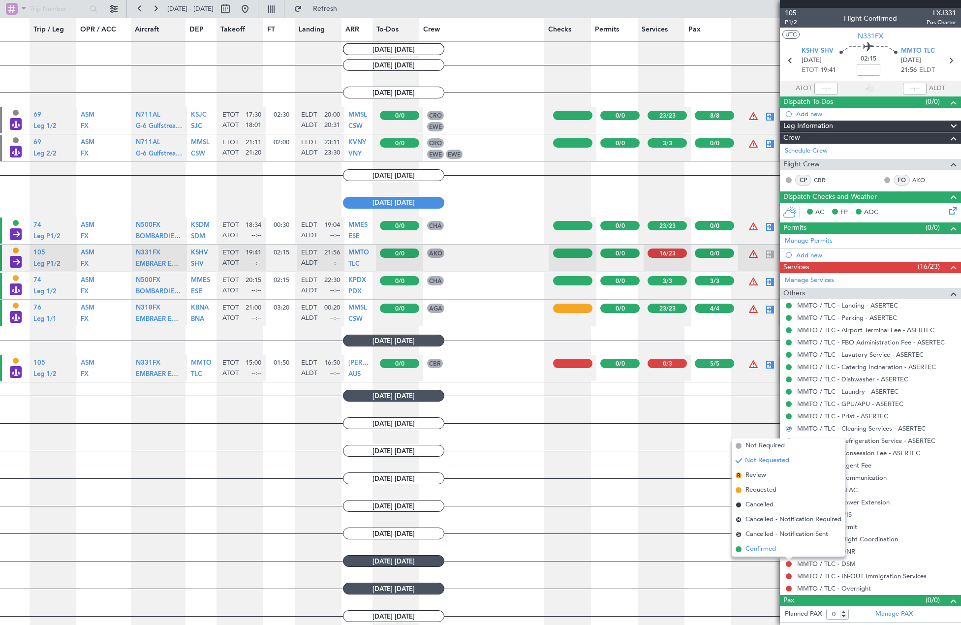
click at [782, 546] on li "Confirmed" at bounding box center [789, 549] width 114 height 15
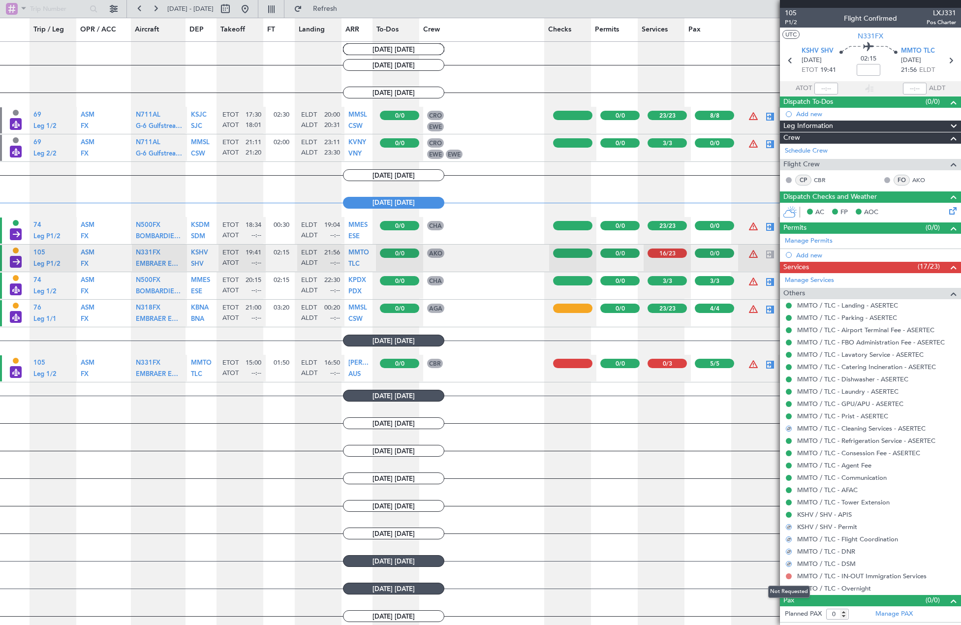
click at [788, 575] on button at bounding box center [789, 576] width 6 height 6
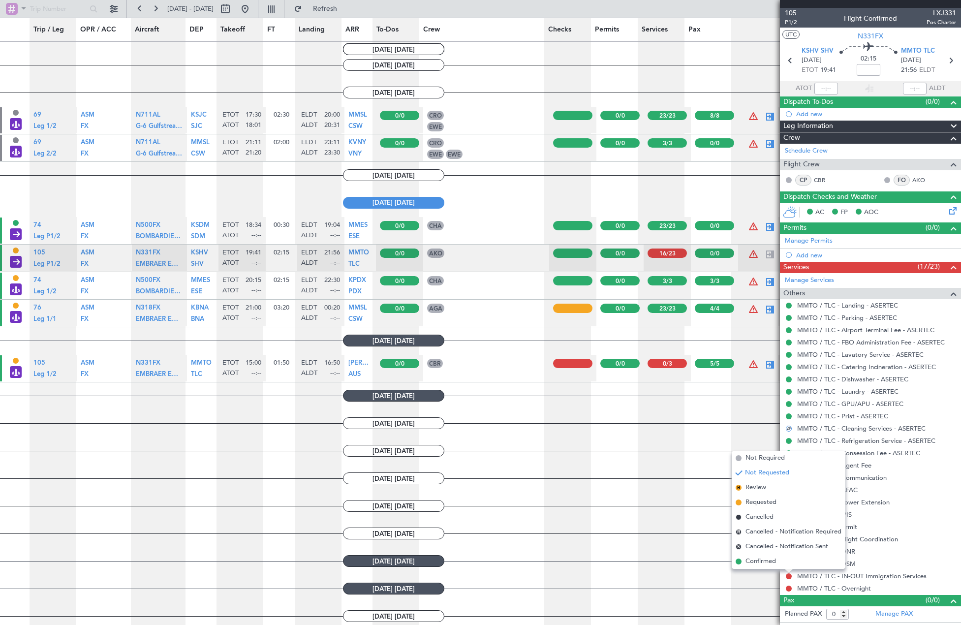
click at [785, 564] on li "Confirmed" at bounding box center [789, 561] width 114 height 15
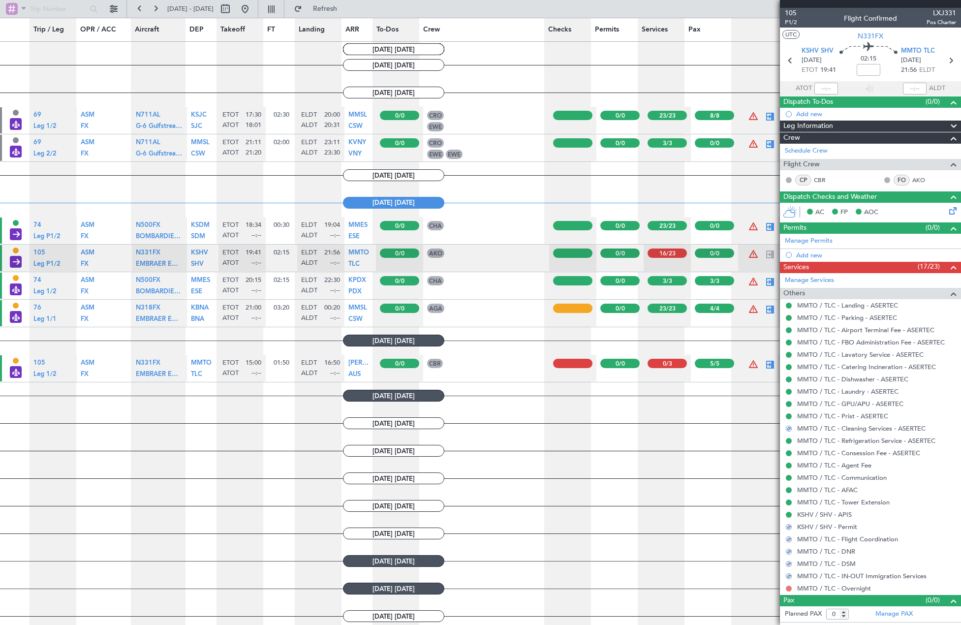
click at [788, 586] on button at bounding box center [789, 588] width 6 height 6
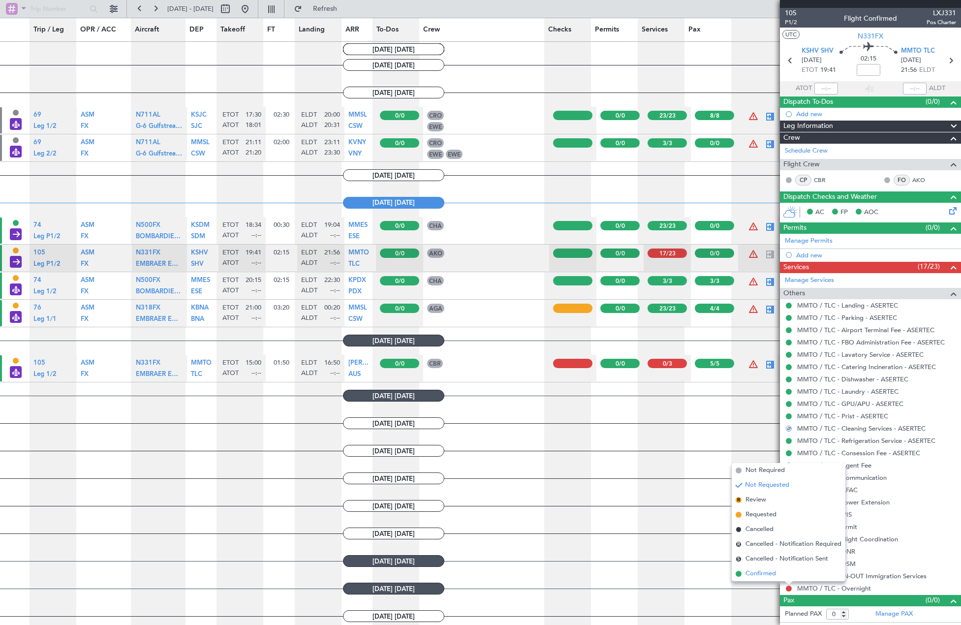
click at [772, 569] on span "Confirmed" at bounding box center [760, 574] width 31 height 10
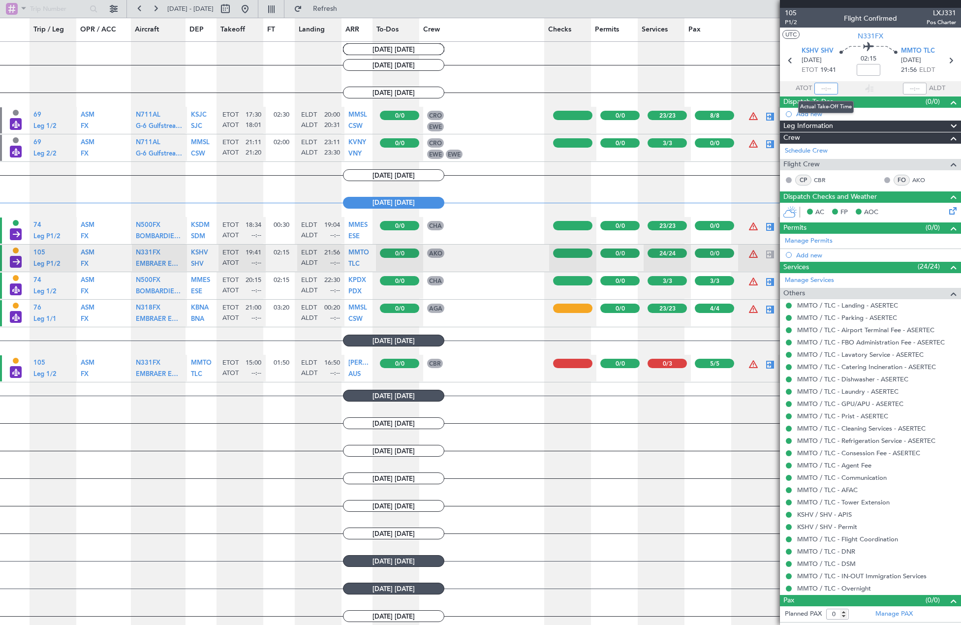
click at [788, 84] on input "text" at bounding box center [826, 89] width 24 height 12
click at [764, 363] on div at bounding box center [770, 365] width 12 height 12
type input "5"
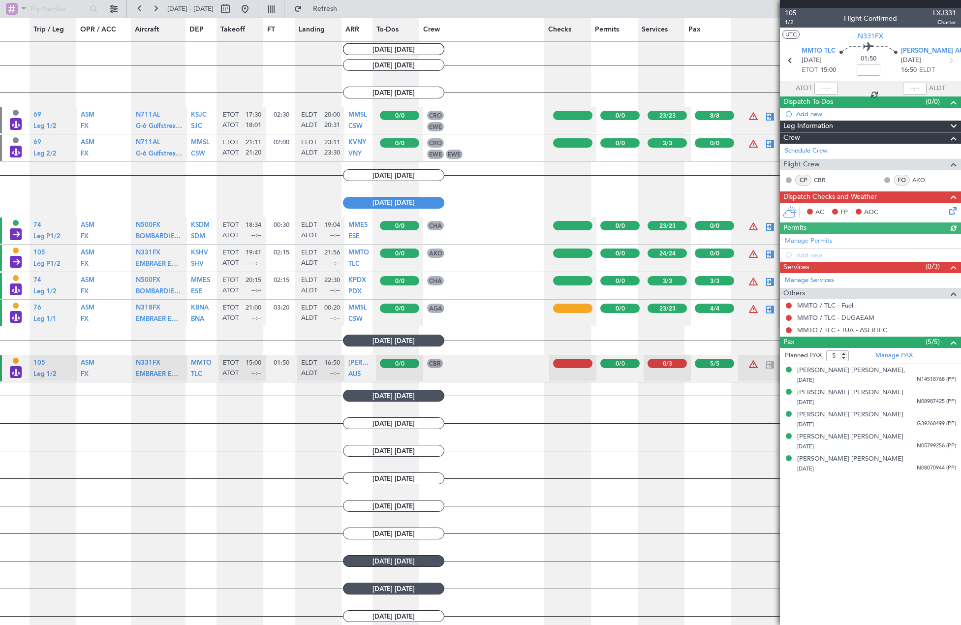
click at [788, 210] on icon at bounding box center [951, 209] width 8 height 8
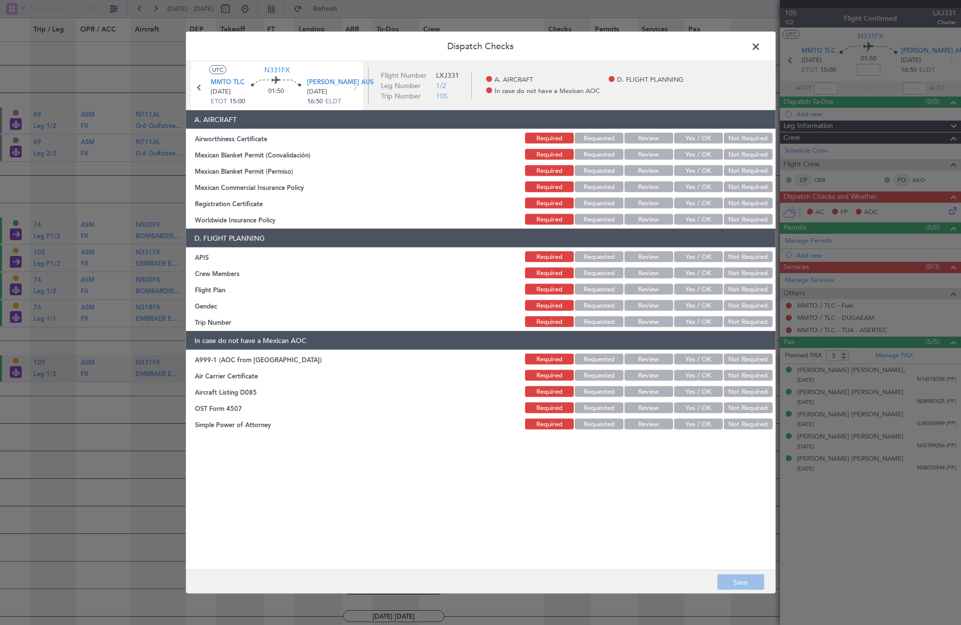
click at [701, 138] on button "Yes / OK" at bounding box center [698, 138] width 49 height 11
click at [693, 155] on button "Yes / OK" at bounding box center [698, 154] width 49 height 11
click at [695, 168] on button "Yes / OK" at bounding box center [698, 170] width 49 height 11
click at [697, 186] on button "Yes / OK" at bounding box center [698, 187] width 49 height 11
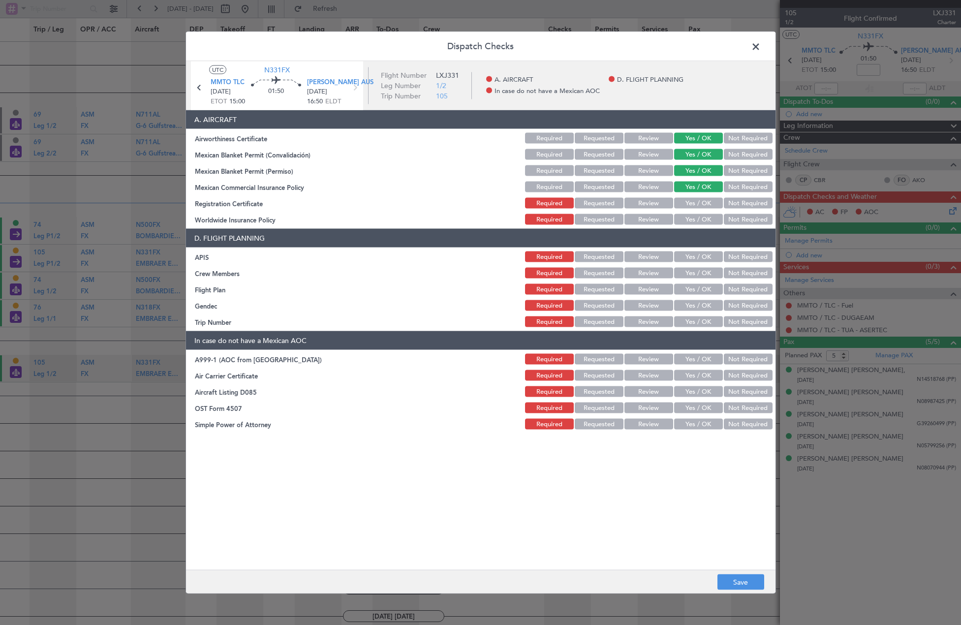
click at [699, 200] on button "Yes / OK" at bounding box center [698, 203] width 49 height 11
click at [744, 218] on button "Not Required" at bounding box center [748, 219] width 49 height 11
click at [689, 256] on button "Yes / OK" at bounding box center [698, 256] width 49 height 11
click at [692, 275] on button "Yes / OK" at bounding box center [698, 273] width 49 height 11
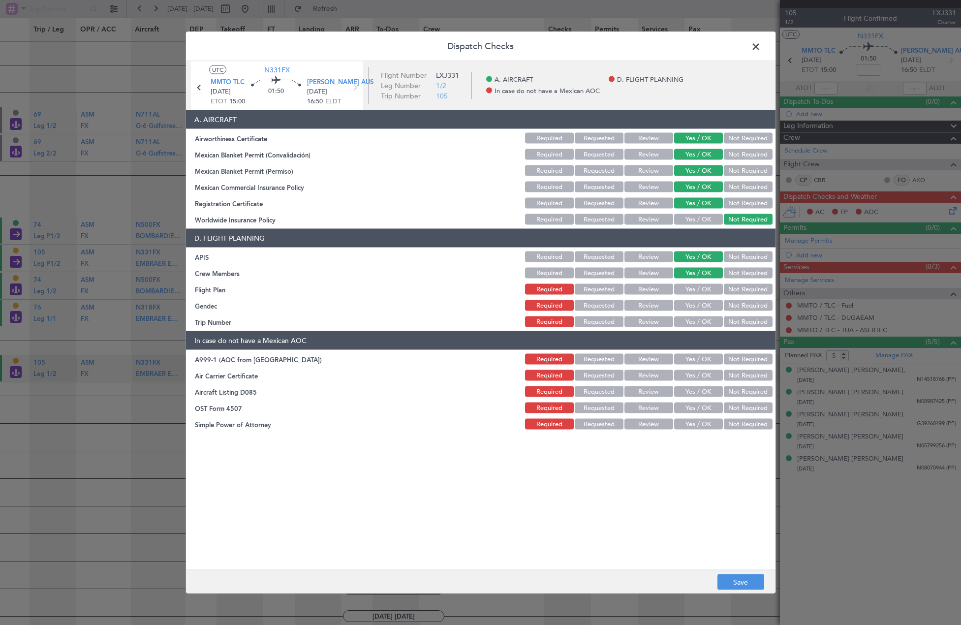
click at [694, 287] on button "Yes / OK" at bounding box center [698, 289] width 49 height 11
click at [697, 302] on button "Yes / OK" at bounding box center [698, 305] width 49 height 11
click at [609, 323] on button "Requested" at bounding box center [599, 321] width 49 height 11
click at [708, 321] on button "Yes / OK" at bounding box center [698, 321] width 49 height 11
click at [615, 287] on button "Requested" at bounding box center [599, 289] width 49 height 11
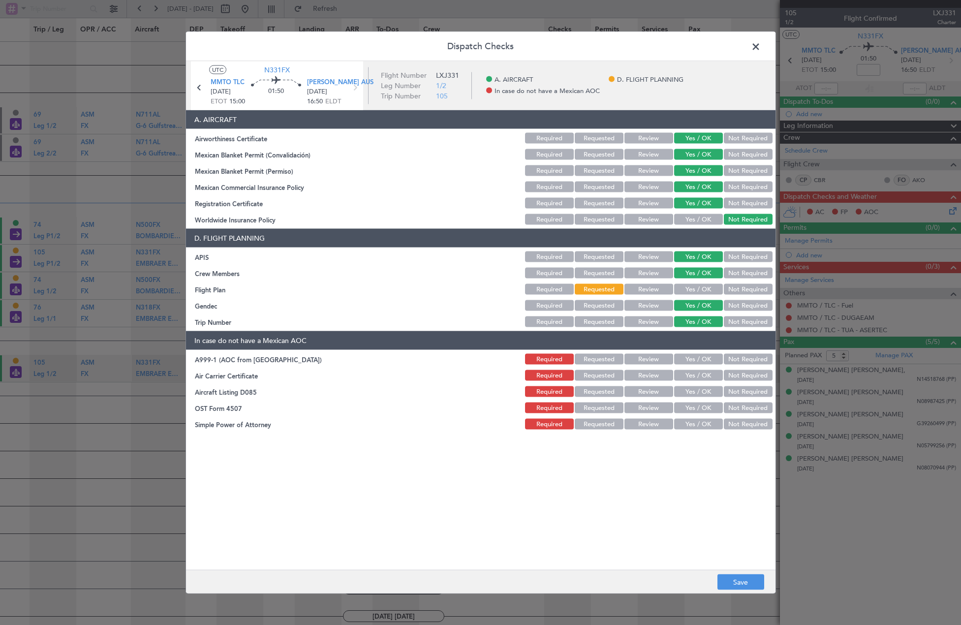
click at [752, 357] on button "Not Required" at bounding box center [748, 359] width 49 height 11
click at [751, 376] on button "Not Required" at bounding box center [748, 375] width 49 height 11
click at [751, 385] on div "Not Required" at bounding box center [747, 392] width 50 height 14
click at [754, 393] on button "Not Required" at bounding box center [748, 391] width 49 height 11
click at [753, 407] on button "Not Required" at bounding box center [748, 407] width 49 height 11
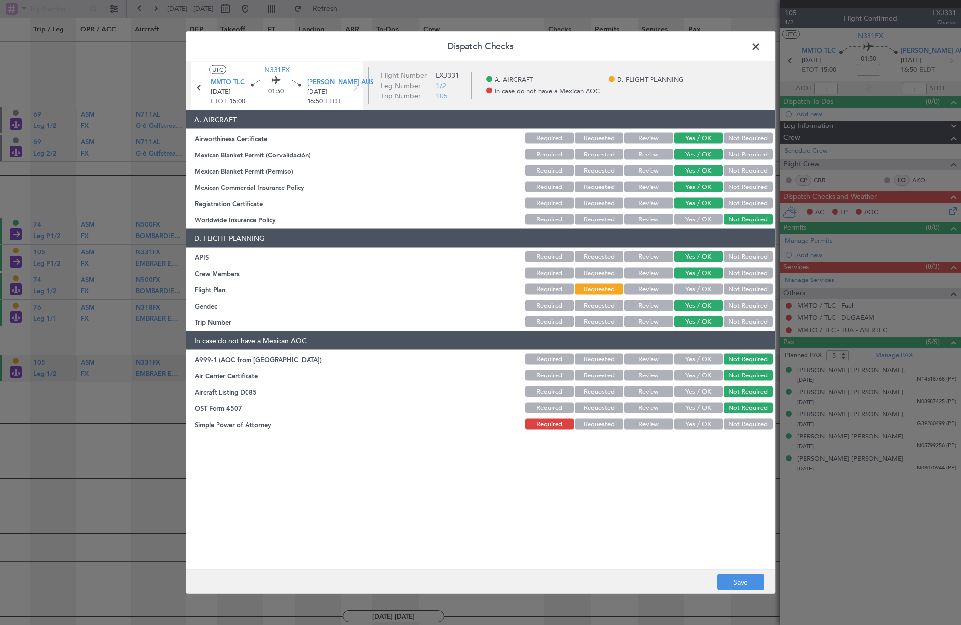
click at [754, 421] on button "Not Required" at bounding box center [748, 424] width 49 height 11
click at [736, 577] on button "Save" at bounding box center [740, 582] width 47 height 16
click at [758, 54] on div "Dispatch Checks UTC N331FX MMTO TLC [DATE] ETOT 15:00 01:50 [PERSON_NAME] AUS […" at bounding box center [480, 312] width 590 height 562
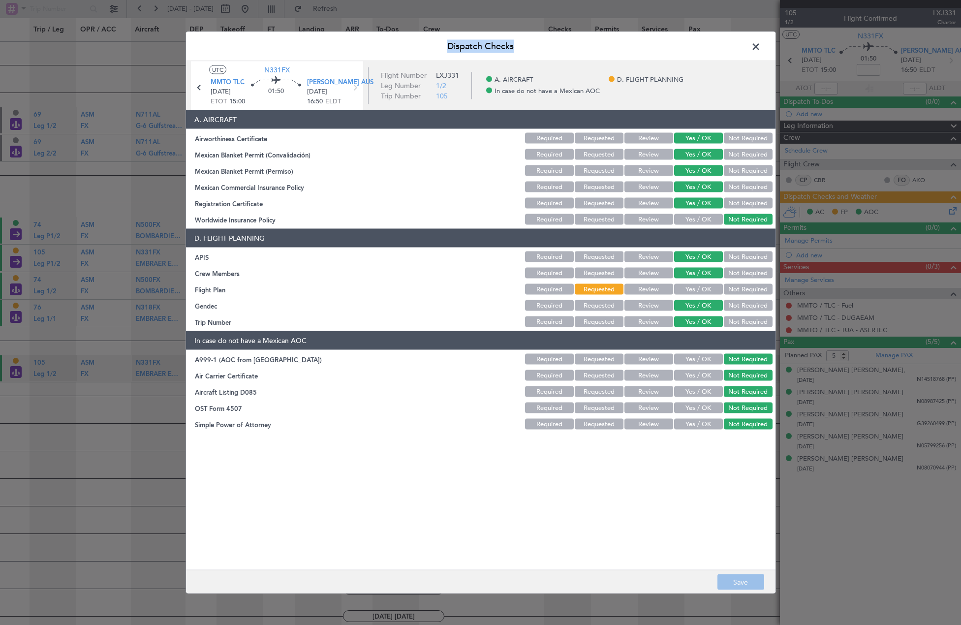
click at [761, 49] on span at bounding box center [761, 49] width 0 height 20
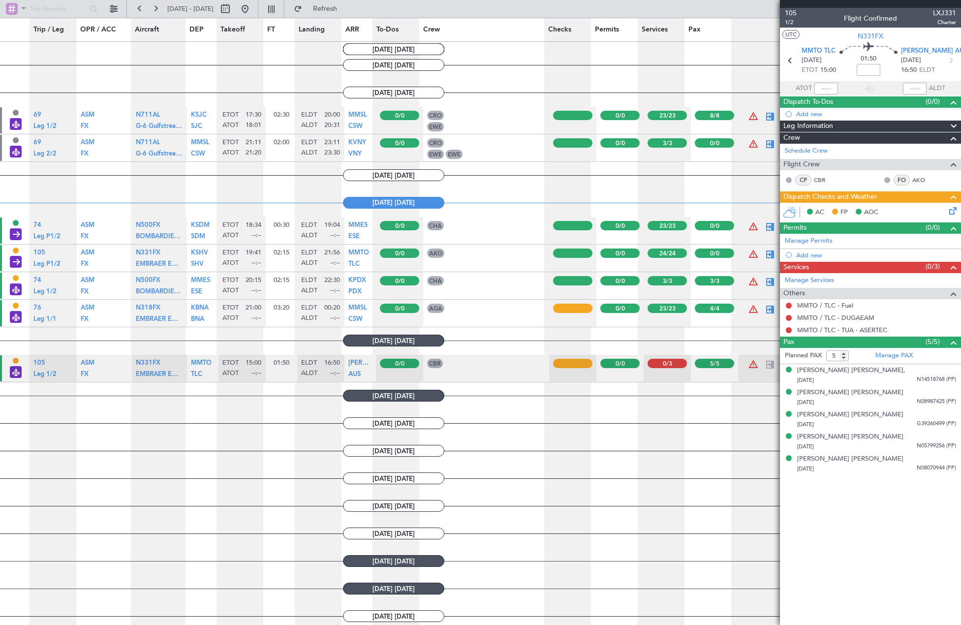
click at [788, 308] on div "MMTO / TLC - Fuel" at bounding box center [870, 305] width 181 height 12
click at [788, 306] on button at bounding box center [789, 306] width 6 height 6
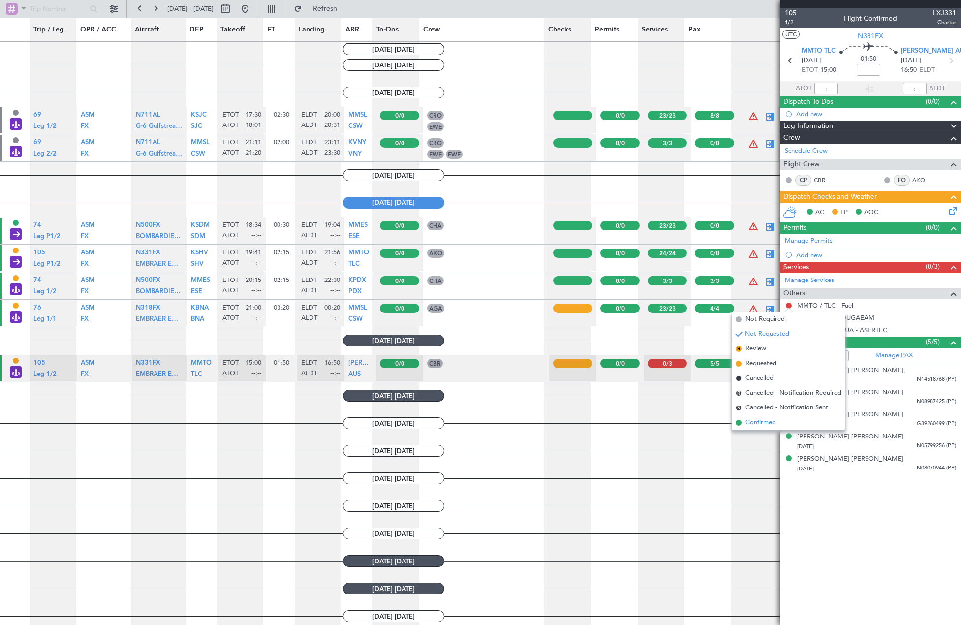
click at [761, 427] on span "Confirmed" at bounding box center [760, 423] width 31 height 10
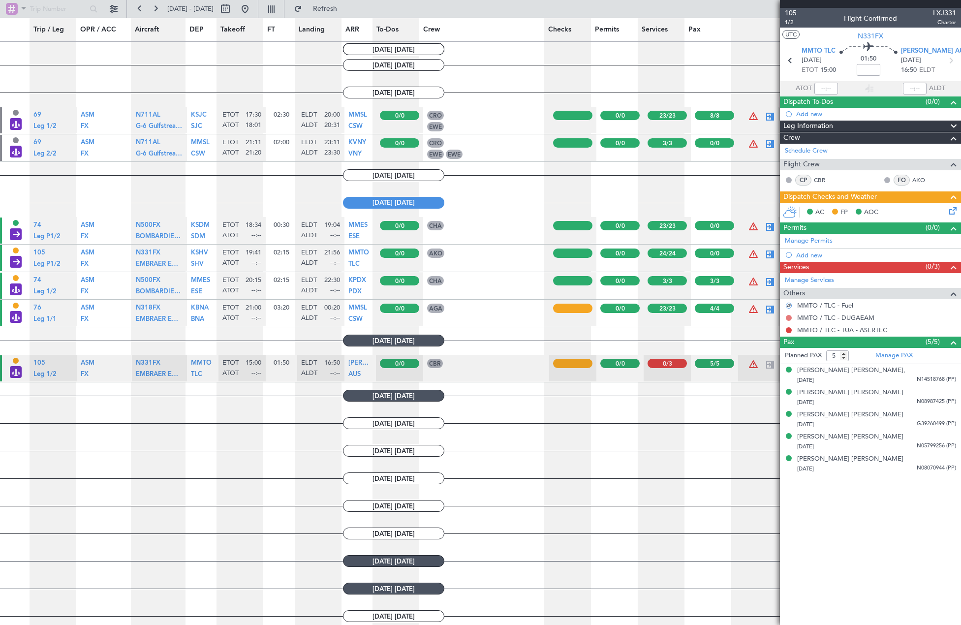
click at [788, 319] on button at bounding box center [789, 318] width 6 height 6
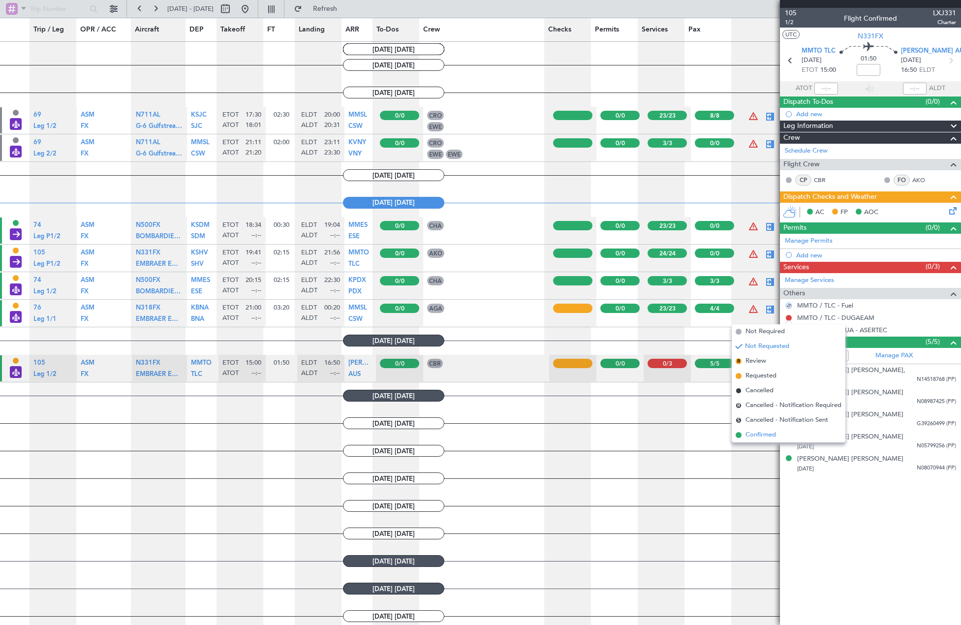
drag, startPoint x: 758, startPoint y: 436, endPoint x: 772, endPoint y: 388, distance: 50.3
click at [759, 435] on span "Confirmed" at bounding box center [760, 435] width 31 height 10
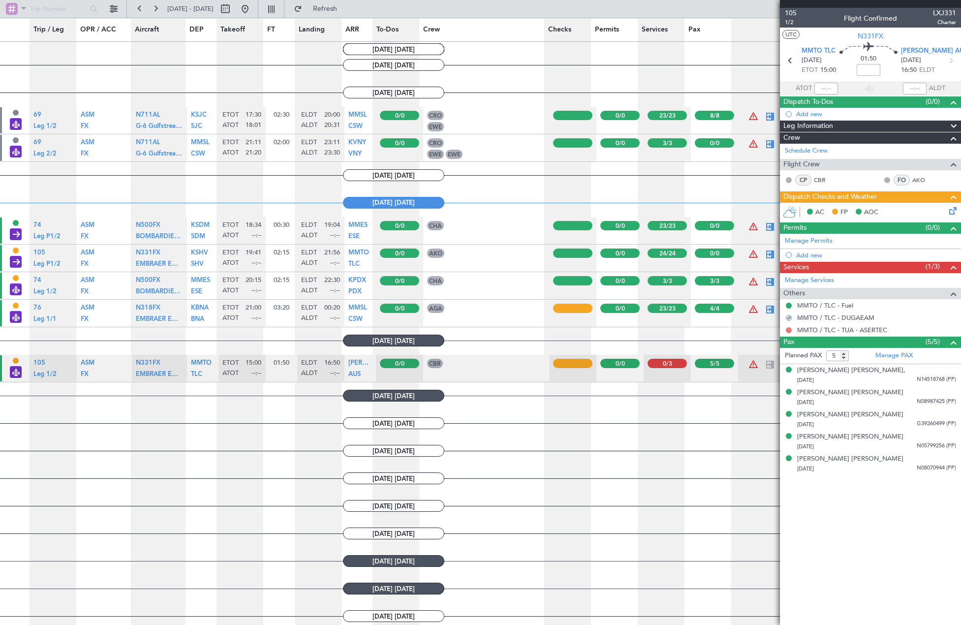
click at [788, 330] on button at bounding box center [789, 330] width 6 height 6
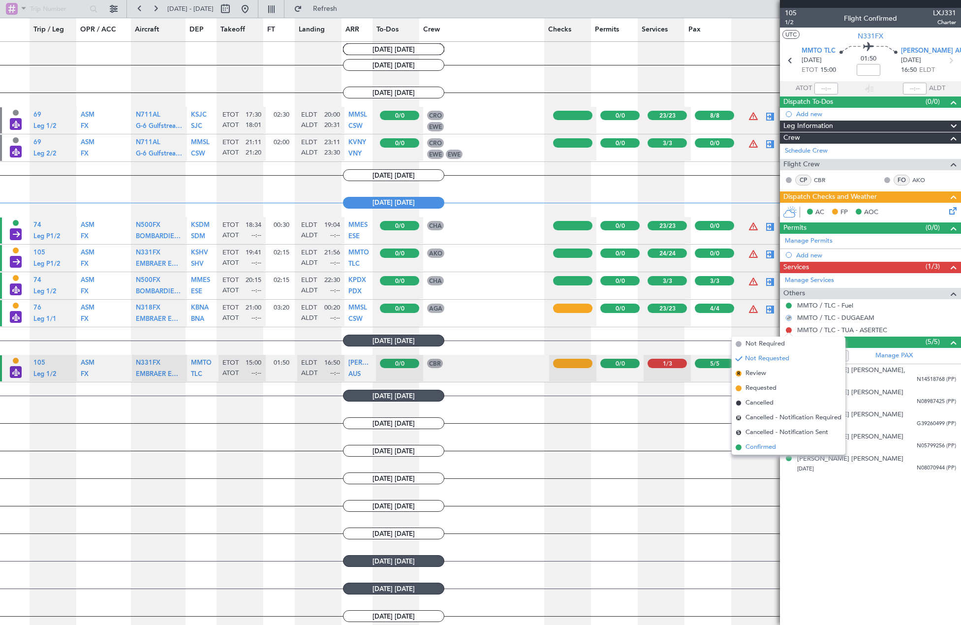
click at [764, 450] on span "Confirmed" at bounding box center [760, 447] width 31 height 10
